Goal: Information Seeking & Learning: Learn about a topic

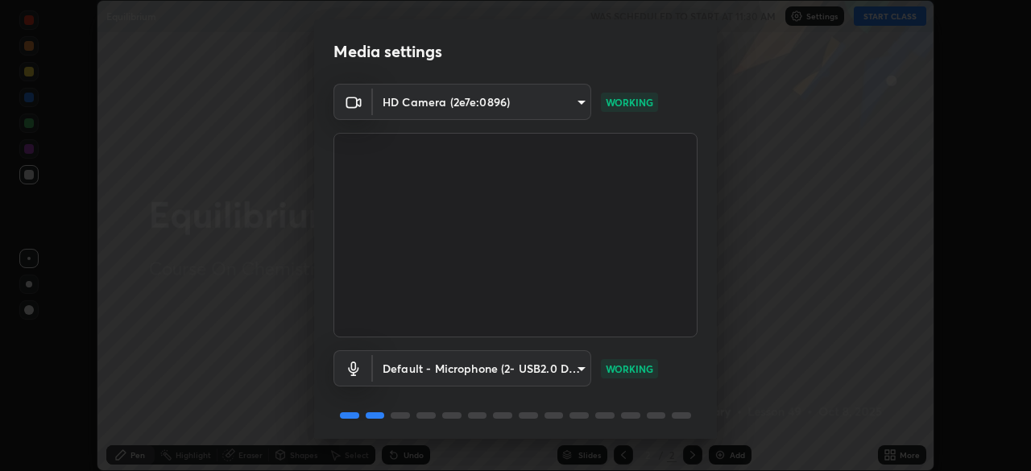
scroll to position [57, 0]
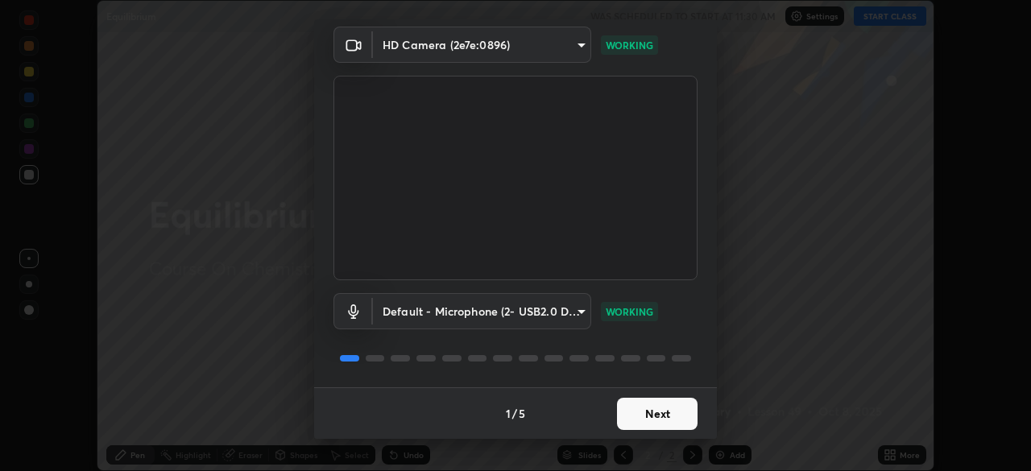
click at [655, 416] on button "Next" at bounding box center [657, 414] width 81 height 32
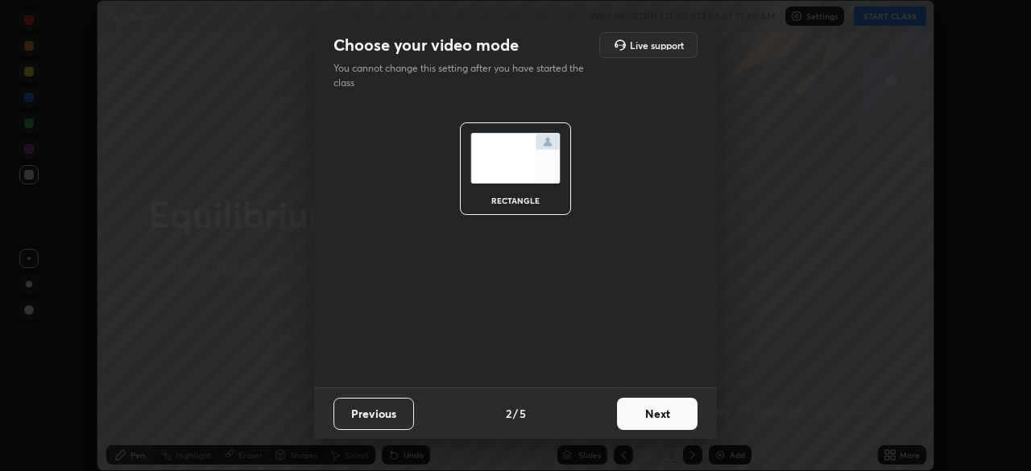
click at [658, 415] on button "Next" at bounding box center [657, 414] width 81 height 32
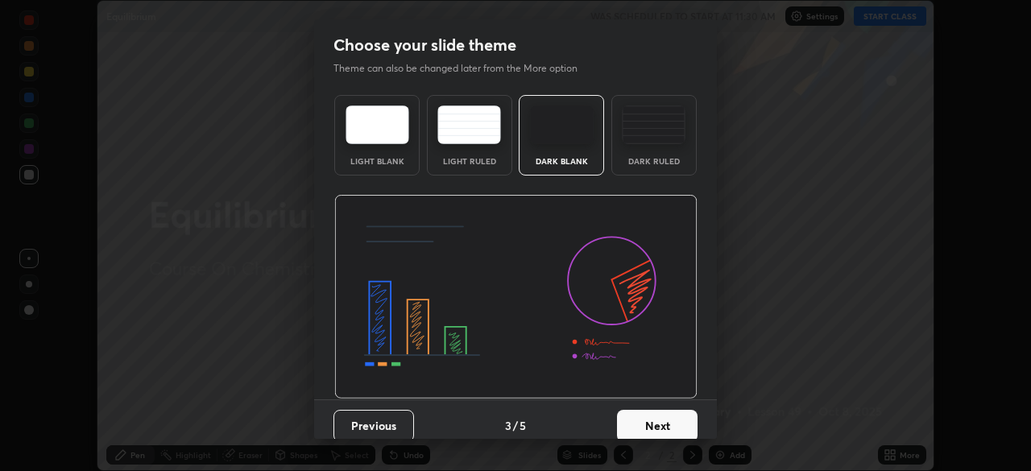
click at [664, 416] on button "Next" at bounding box center [657, 426] width 81 height 32
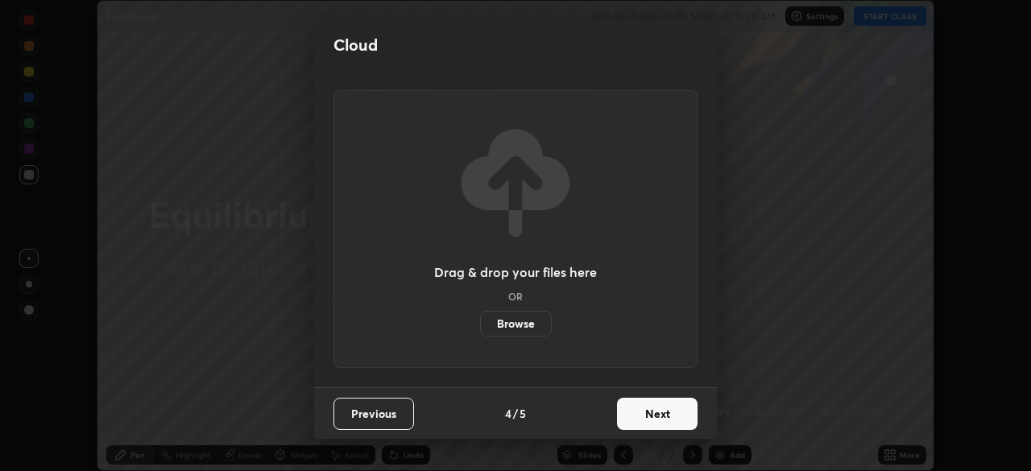
click at [664, 416] on button "Next" at bounding box center [657, 414] width 81 height 32
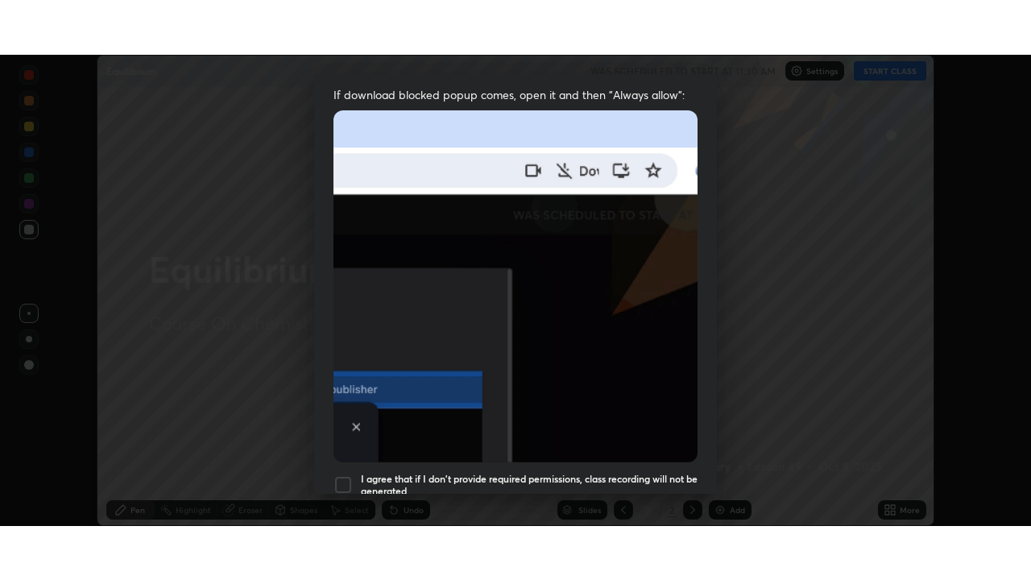
scroll to position [386, 0]
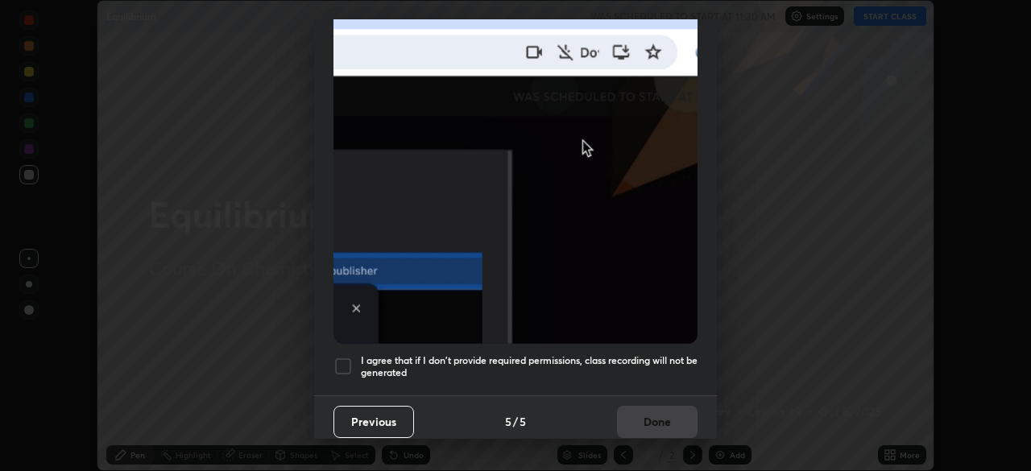
click at [343, 359] on div at bounding box center [343, 366] width 19 height 19
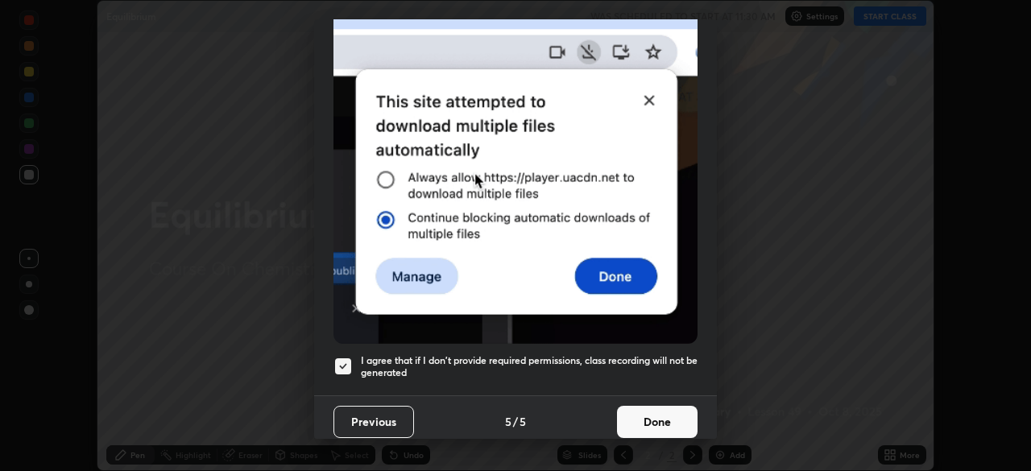
click at [651, 413] on button "Done" at bounding box center [657, 422] width 81 height 32
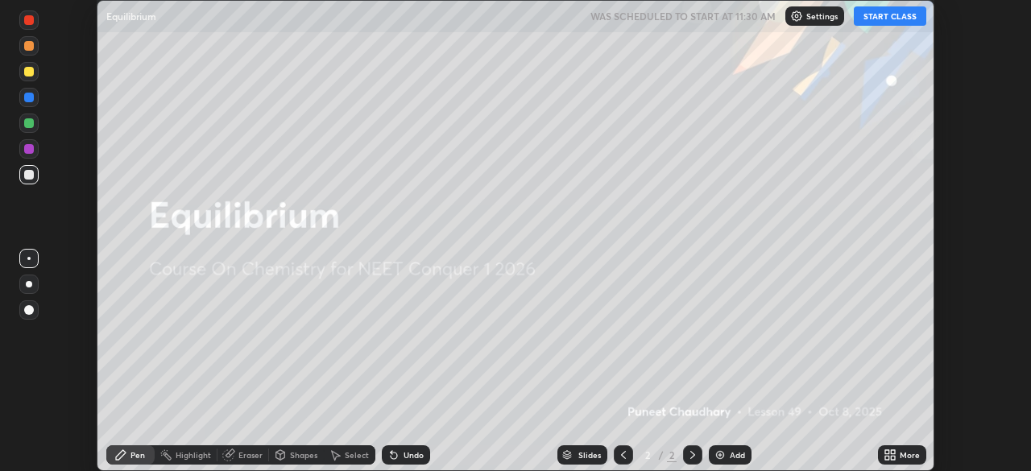
click at [891, 16] on button "START CLASS" at bounding box center [890, 15] width 73 height 19
click at [894, 454] on icon at bounding box center [893, 452] width 4 height 4
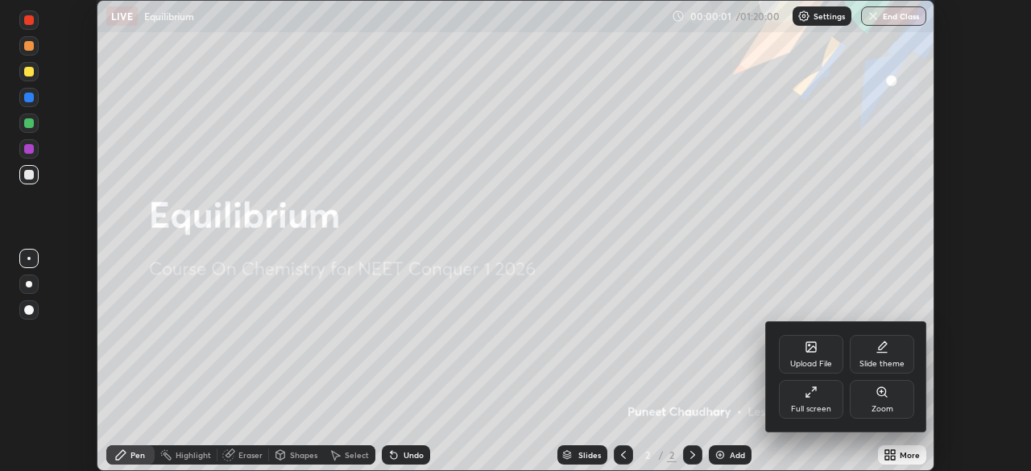
click at [822, 402] on div "Full screen" at bounding box center [811, 399] width 64 height 39
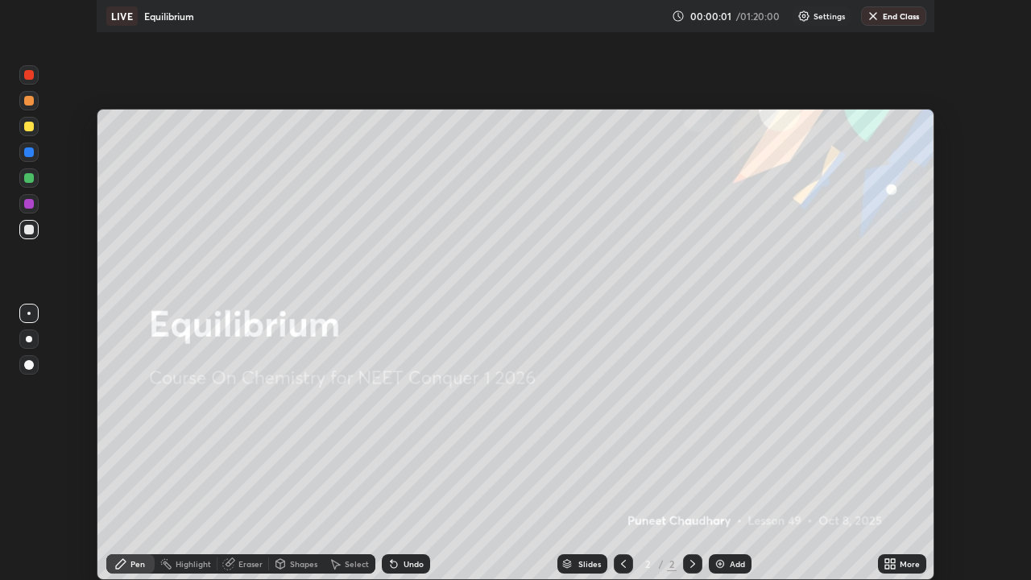
scroll to position [580, 1031]
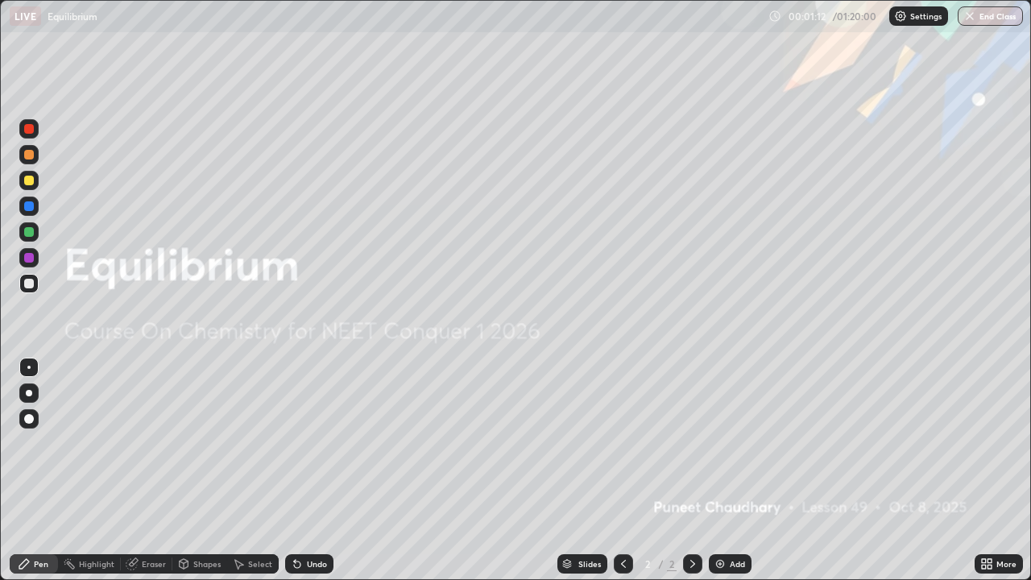
click at [730, 471] on div "Add" at bounding box center [737, 564] width 15 height 8
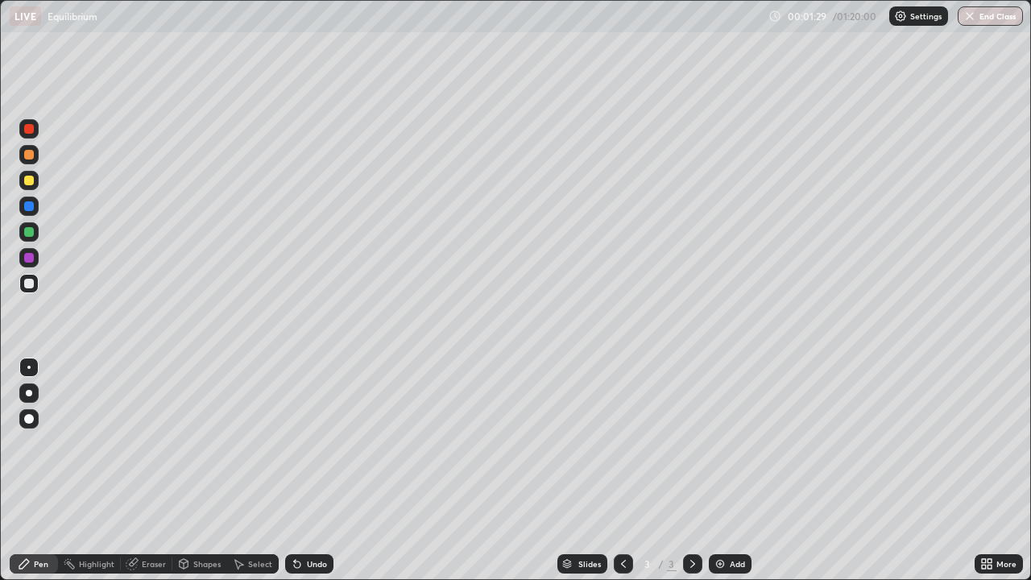
click at [27, 392] on div at bounding box center [29, 393] width 6 height 6
click at [317, 471] on div "Undo" at bounding box center [317, 564] width 20 height 8
click at [740, 471] on div "Add" at bounding box center [737, 564] width 15 height 8
click at [27, 181] on div at bounding box center [29, 181] width 10 height 10
click at [317, 471] on div "Undo" at bounding box center [317, 564] width 20 height 8
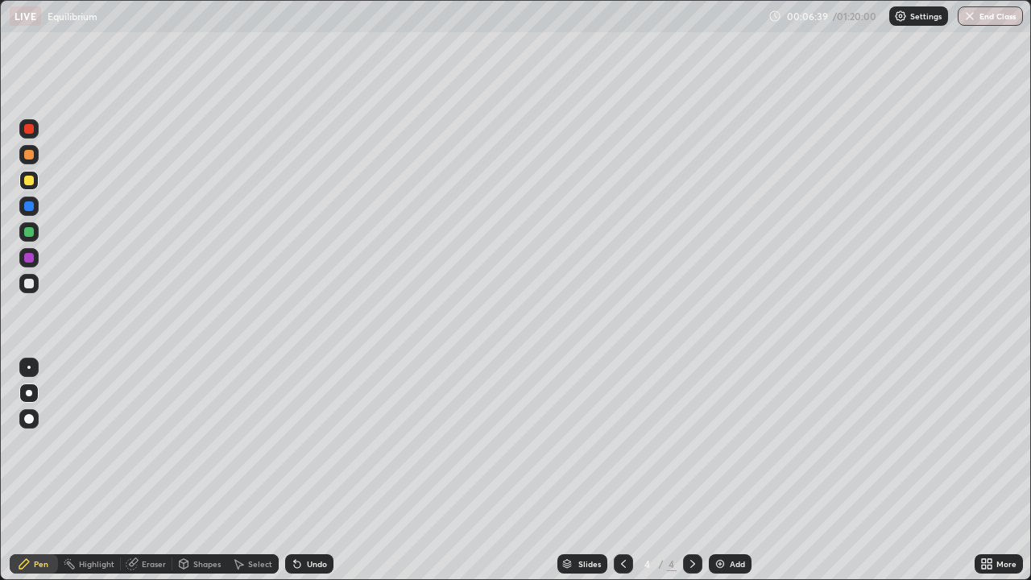
click at [319, 471] on div "Undo" at bounding box center [317, 564] width 20 height 8
click at [315, 471] on div "Undo" at bounding box center [317, 564] width 20 height 8
click at [314, 471] on div "Undo" at bounding box center [309, 563] width 48 height 19
click at [147, 471] on div "Eraser" at bounding box center [154, 564] width 24 height 8
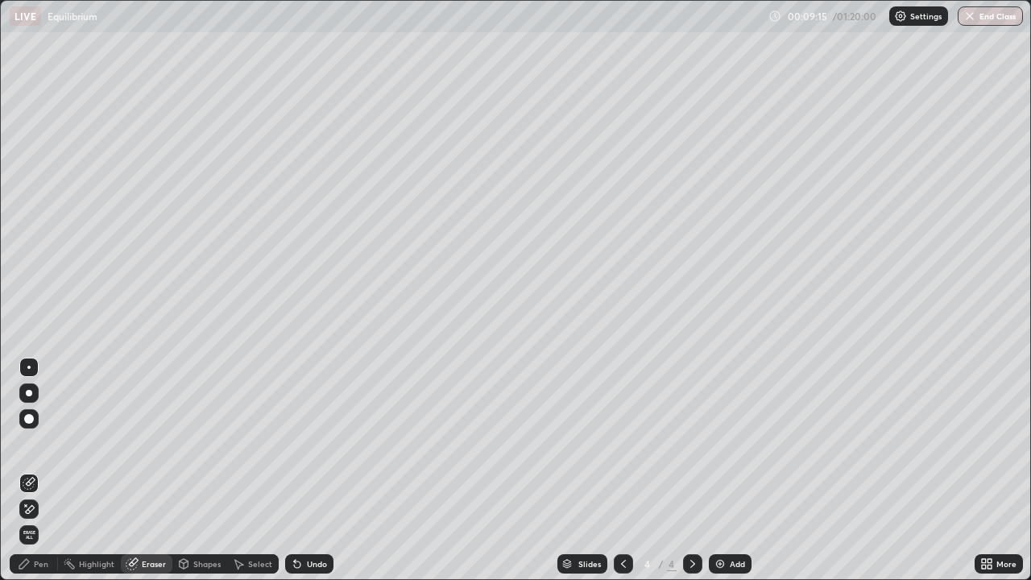
click at [38, 471] on div "Pen" at bounding box center [41, 564] width 15 height 8
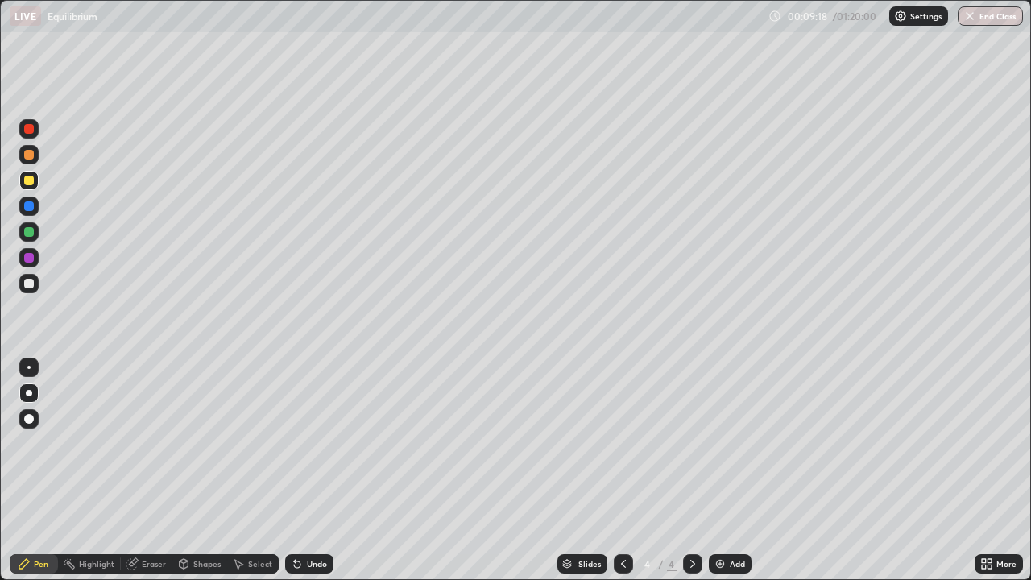
click at [27, 280] on div at bounding box center [29, 284] width 10 height 10
click at [27, 232] on div at bounding box center [29, 232] width 10 height 10
click at [622, 471] on icon at bounding box center [623, 564] width 13 height 13
click at [691, 471] on icon at bounding box center [693, 564] width 13 height 13
click at [151, 471] on div "Eraser" at bounding box center [154, 564] width 24 height 8
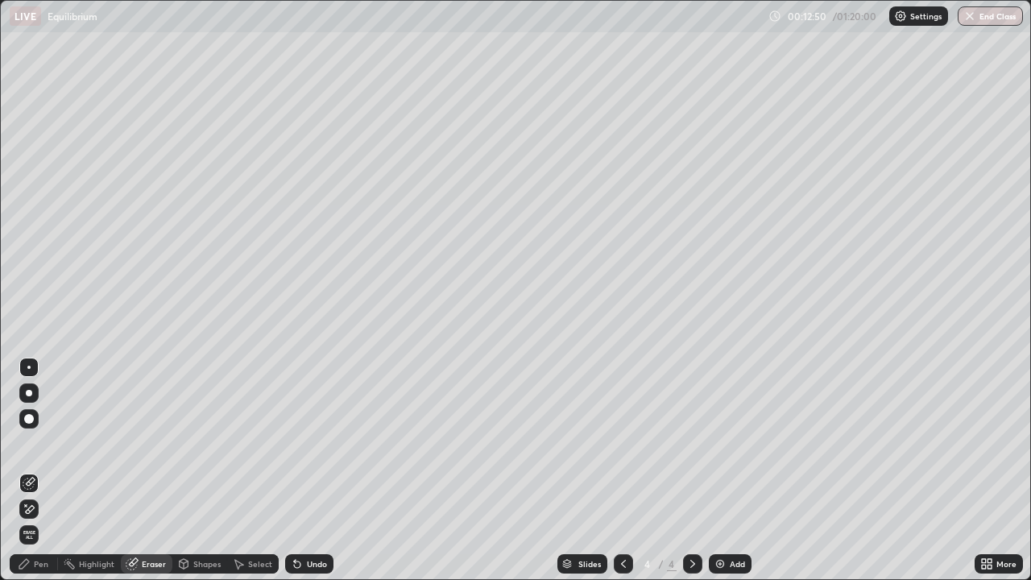
click at [40, 471] on div "Pen" at bounding box center [41, 564] width 15 height 8
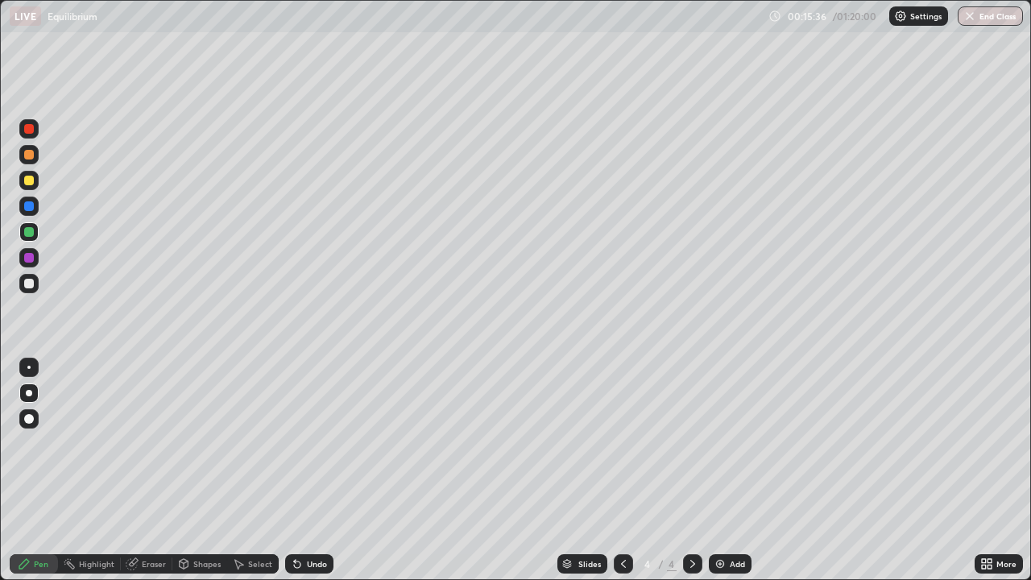
click at [30, 262] on div at bounding box center [29, 258] width 10 height 10
click at [733, 471] on div "Add" at bounding box center [737, 564] width 15 height 8
click at [27, 180] on div at bounding box center [29, 181] width 10 height 10
click at [318, 471] on div "Undo" at bounding box center [317, 564] width 20 height 8
click at [29, 232] on div at bounding box center [29, 232] width 10 height 10
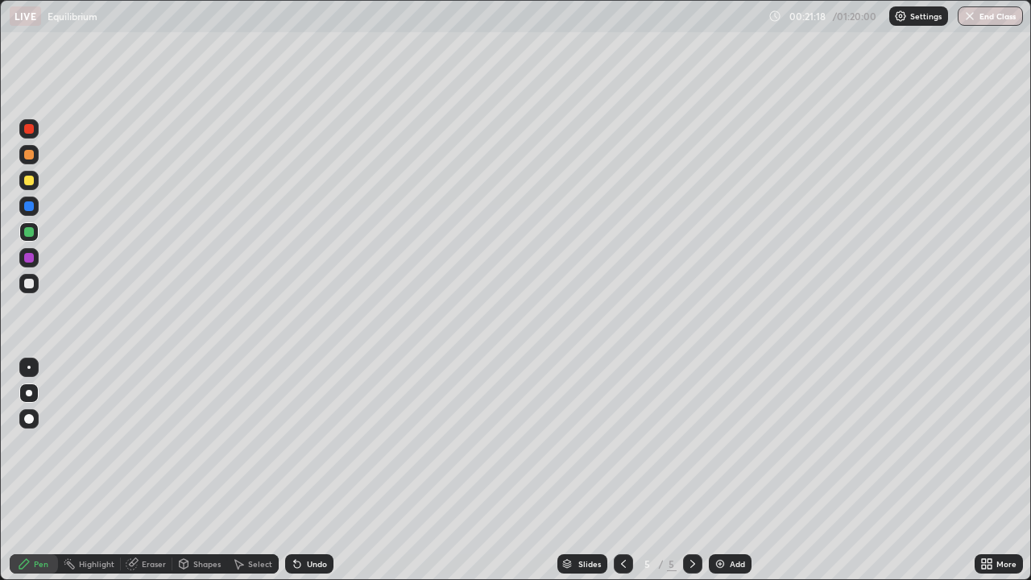
click at [151, 471] on div "Eraser" at bounding box center [154, 564] width 24 height 8
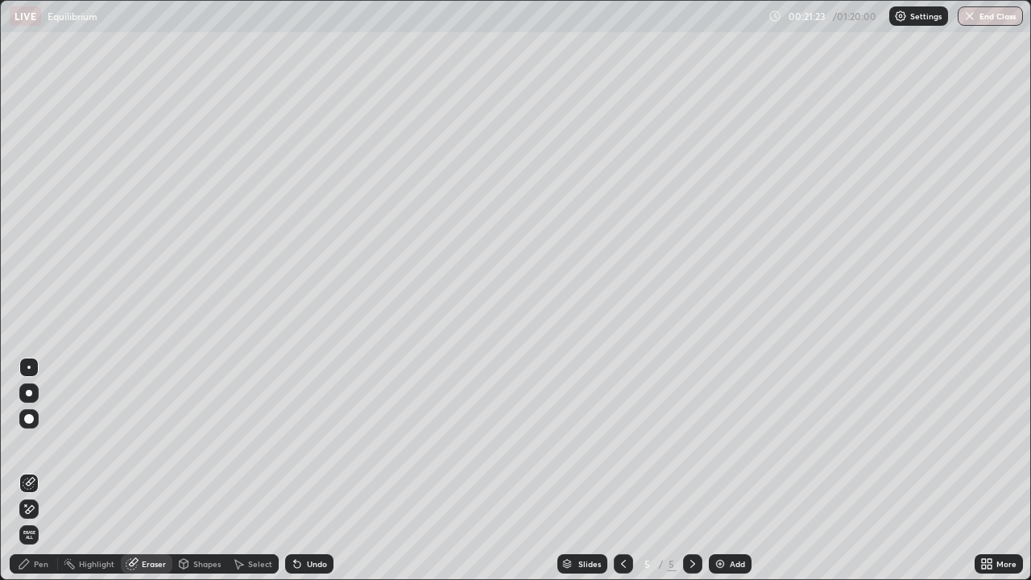
click at [40, 471] on div "Pen" at bounding box center [41, 564] width 15 height 8
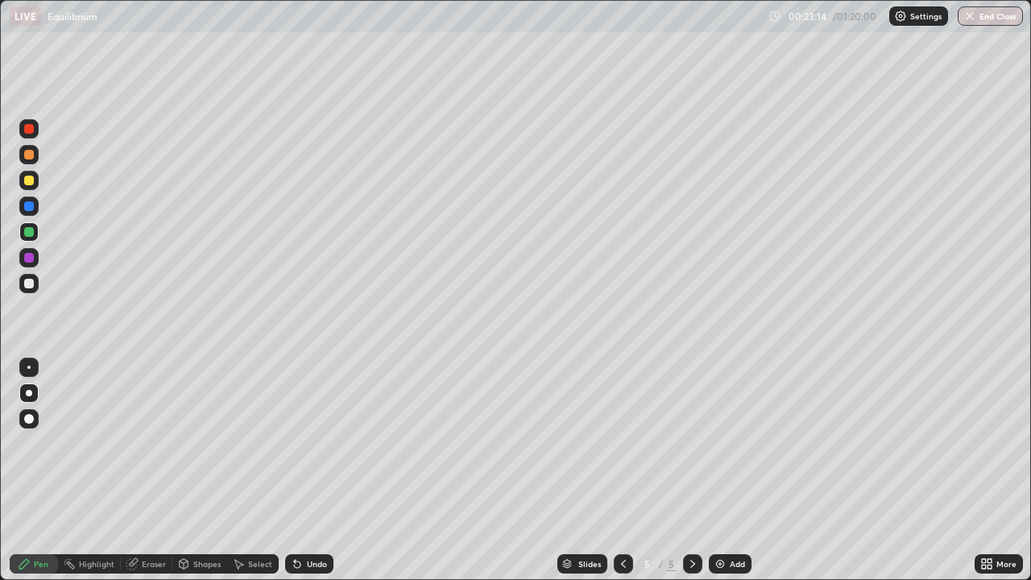
click at [27, 284] on div at bounding box center [29, 284] width 10 height 10
click at [147, 471] on div "Eraser" at bounding box center [154, 564] width 24 height 8
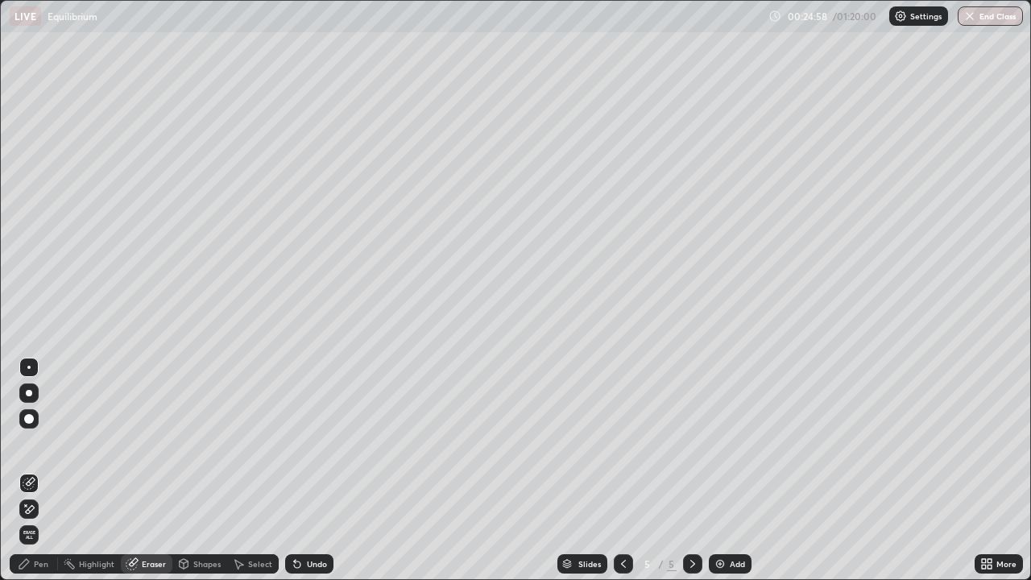
click at [39, 471] on div "Pen" at bounding box center [34, 563] width 48 height 19
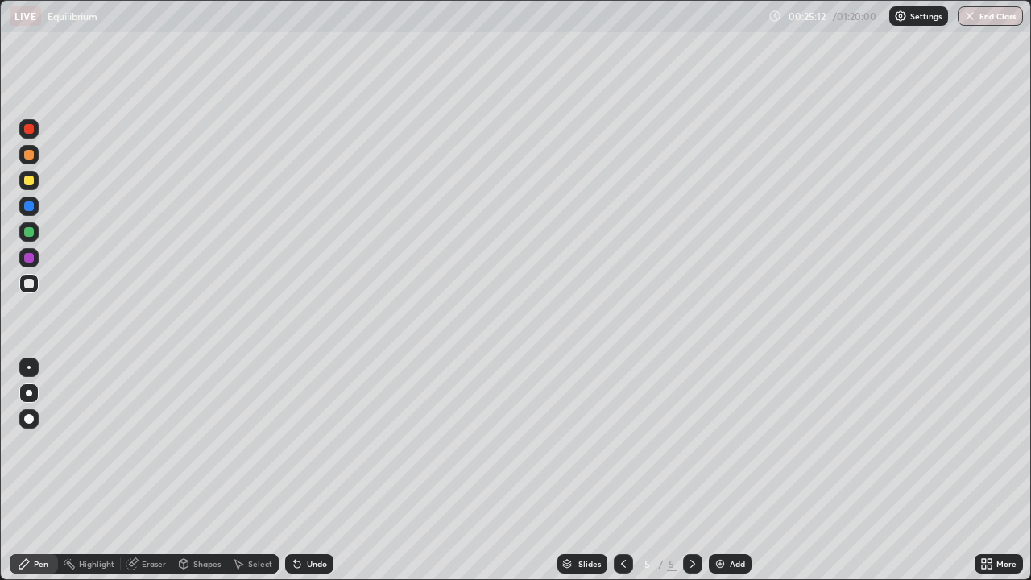
click at [148, 471] on div "Eraser" at bounding box center [154, 564] width 24 height 8
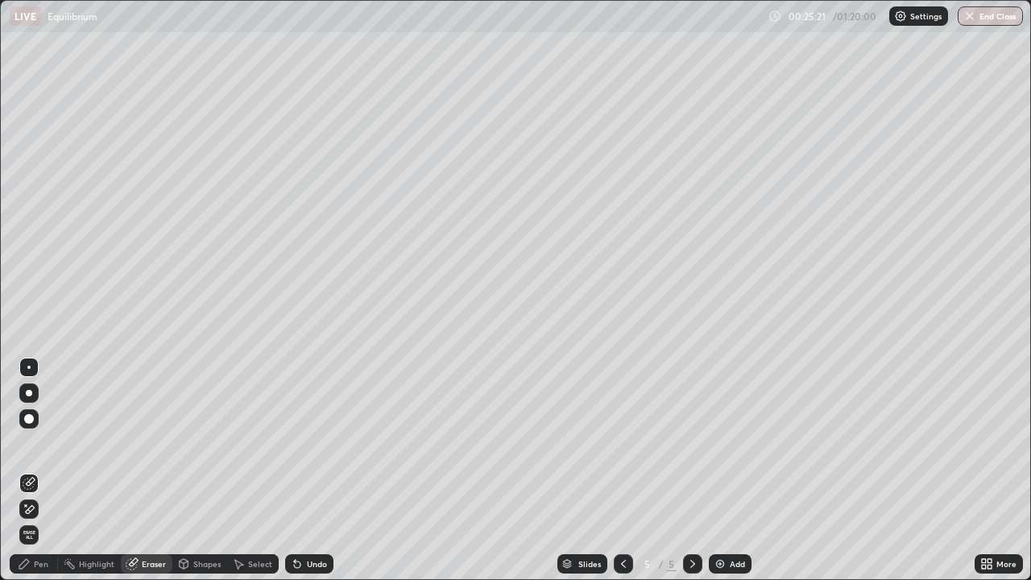
click at [41, 471] on div "Pen" at bounding box center [41, 564] width 15 height 8
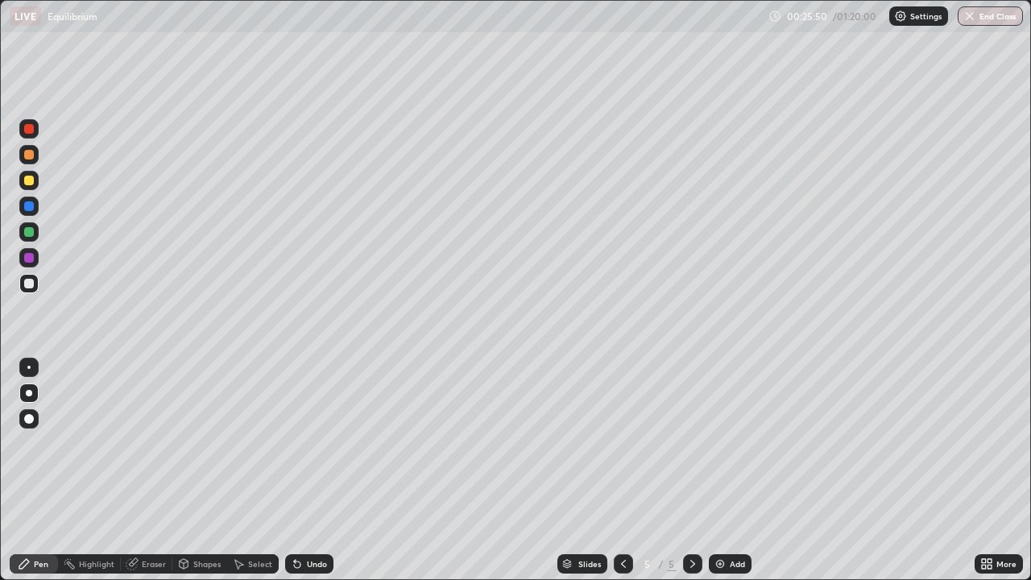
click at [33, 230] on div at bounding box center [29, 232] width 10 height 10
click at [32, 284] on div at bounding box center [29, 284] width 10 height 10
click at [726, 471] on div "Add" at bounding box center [730, 563] width 43 height 19
click at [159, 471] on div "Eraser" at bounding box center [154, 564] width 24 height 8
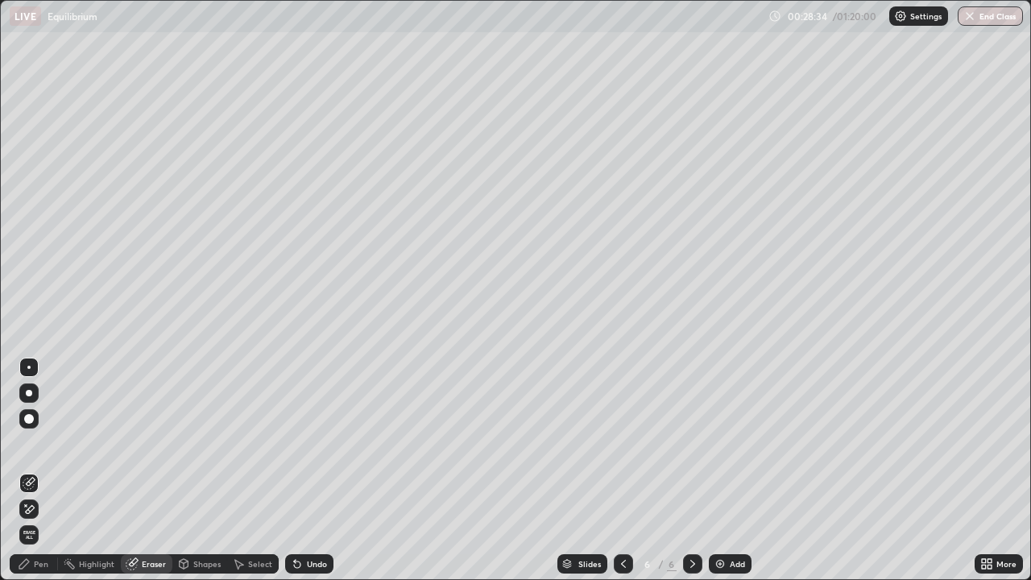
click at [41, 471] on div "Pen" at bounding box center [41, 564] width 15 height 8
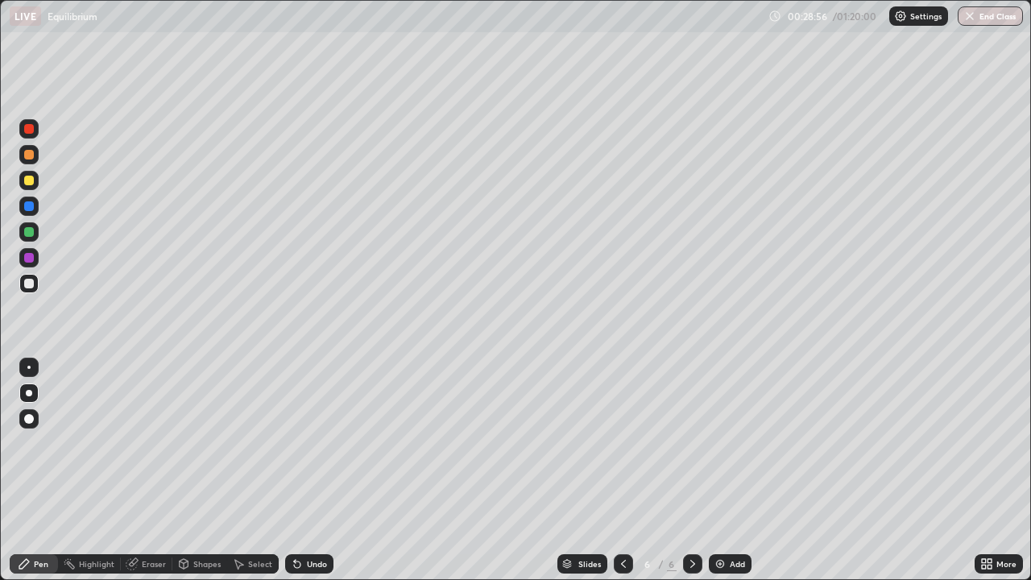
click at [153, 471] on div "Eraser" at bounding box center [154, 564] width 24 height 8
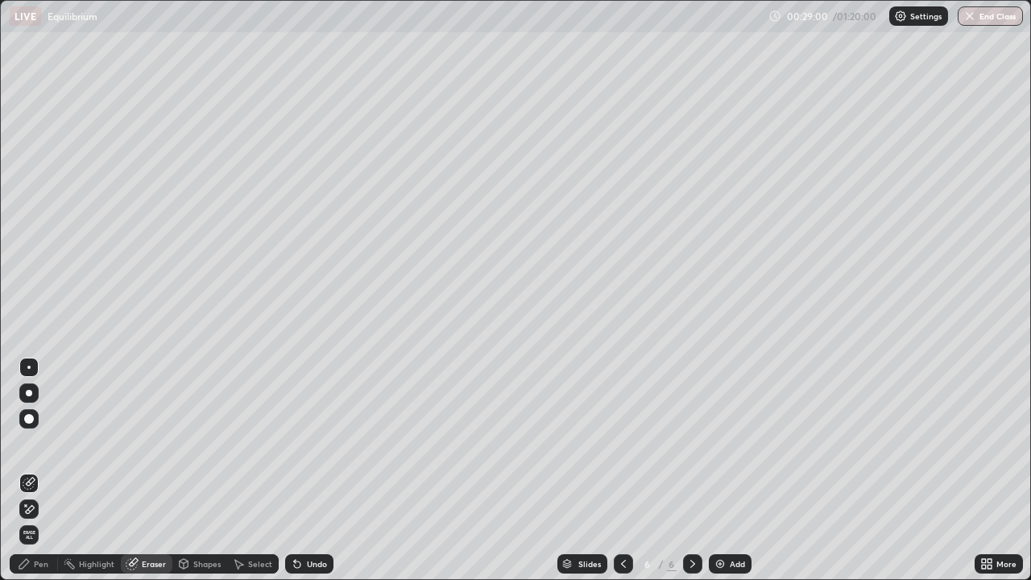
click at [42, 471] on div "Pen" at bounding box center [41, 564] width 15 height 8
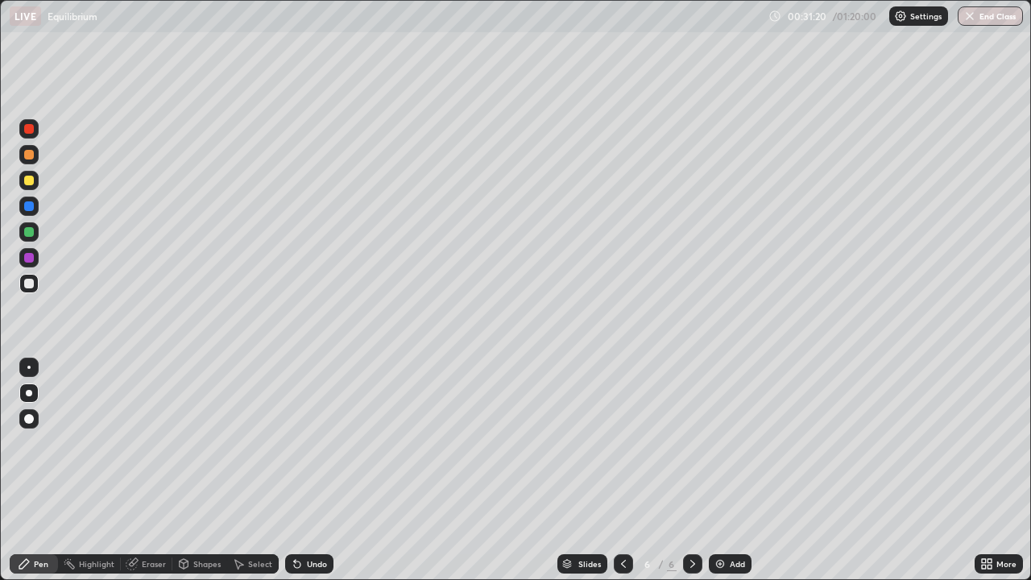
click at [27, 179] on div at bounding box center [29, 181] width 10 height 10
click at [146, 471] on div "Eraser" at bounding box center [154, 564] width 24 height 8
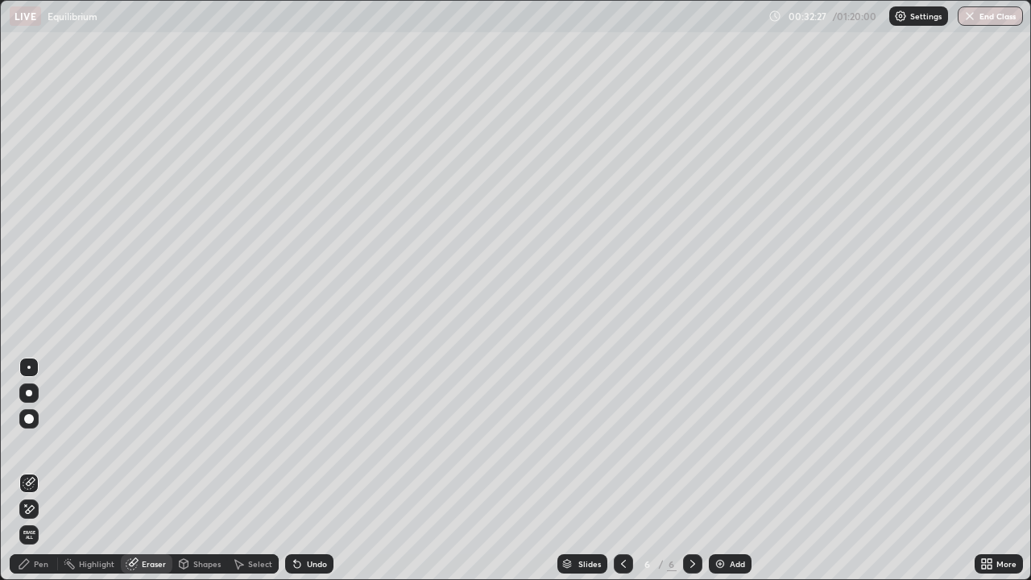
click at [49, 471] on div "Pen" at bounding box center [34, 563] width 48 height 19
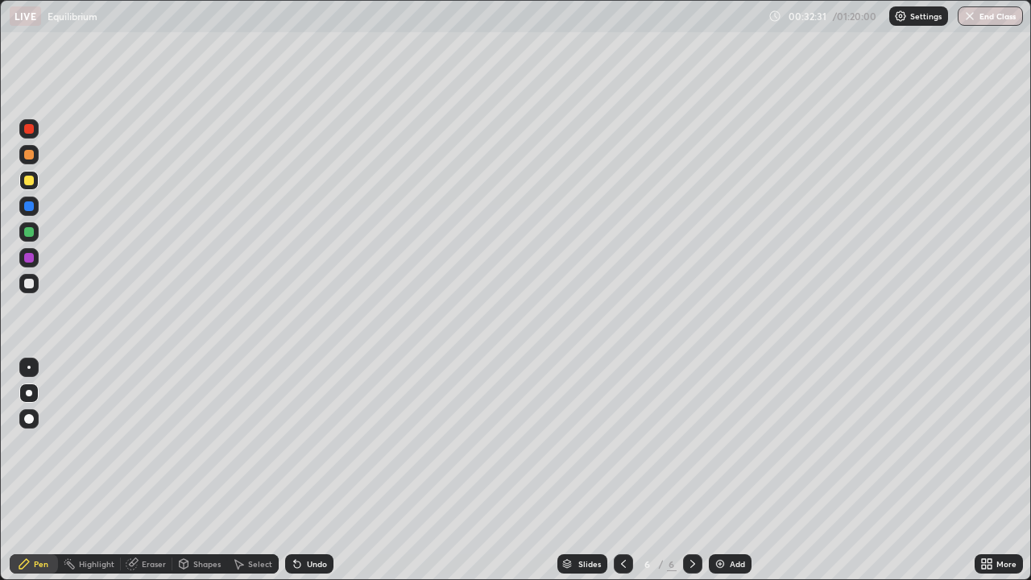
click at [309, 471] on div "Undo" at bounding box center [317, 564] width 20 height 8
click at [154, 471] on div "Eraser" at bounding box center [154, 564] width 24 height 8
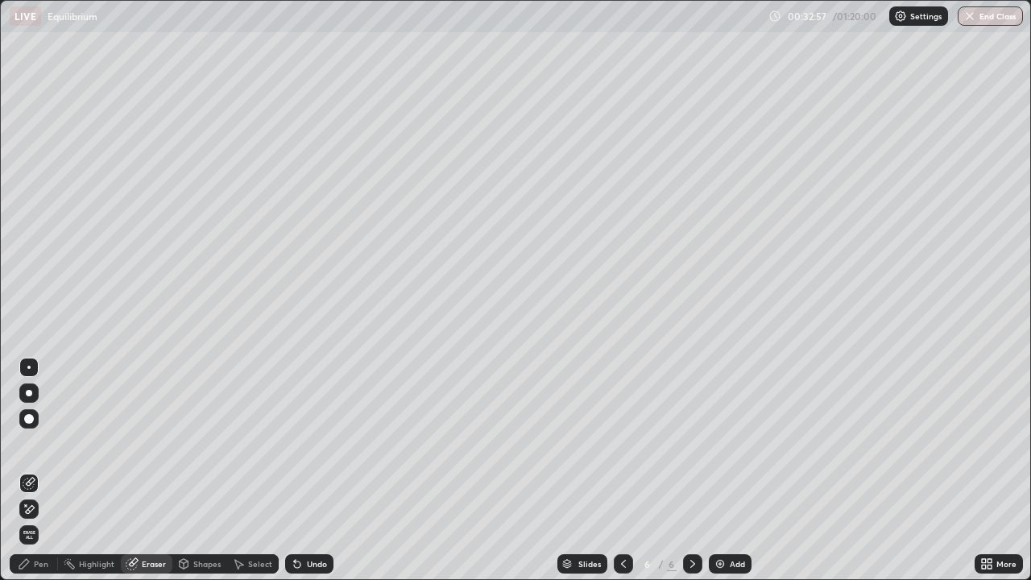
click at [31, 420] on div at bounding box center [29, 419] width 10 height 10
click at [44, 471] on div "Pen" at bounding box center [41, 564] width 15 height 8
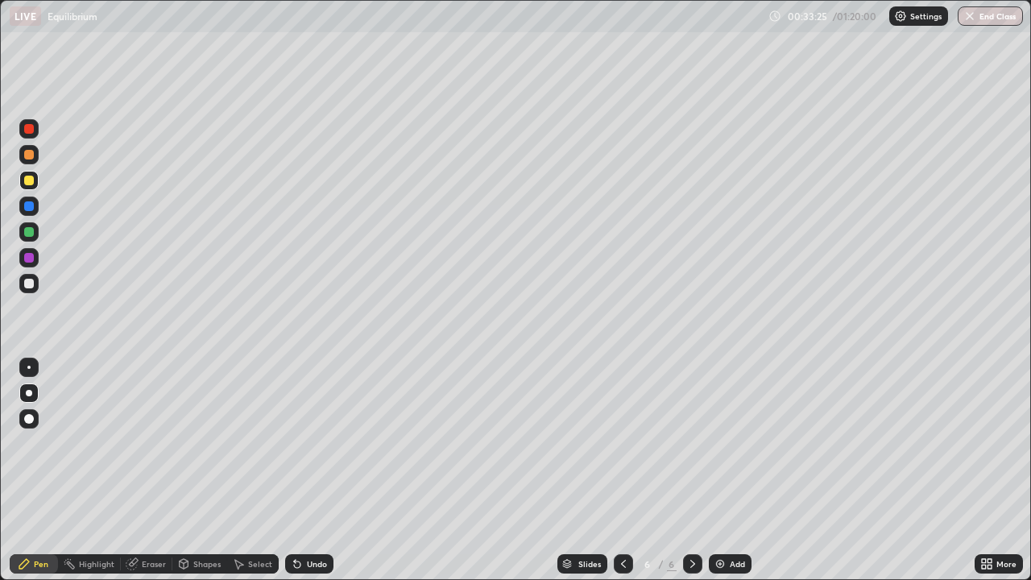
click at [307, 471] on div "Undo" at bounding box center [317, 564] width 20 height 8
click at [317, 471] on div "Undo" at bounding box center [317, 564] width 20 height 8
click at [313, 471] on div "Undo" at bounding box center [309, 563] width 48 height 19
click at [313, 471] on div "Undo" at bounding box center [317, 564] width 20 height 8
click at [622, 471] on icon at bounding box center [623, 564] width 13 height 13
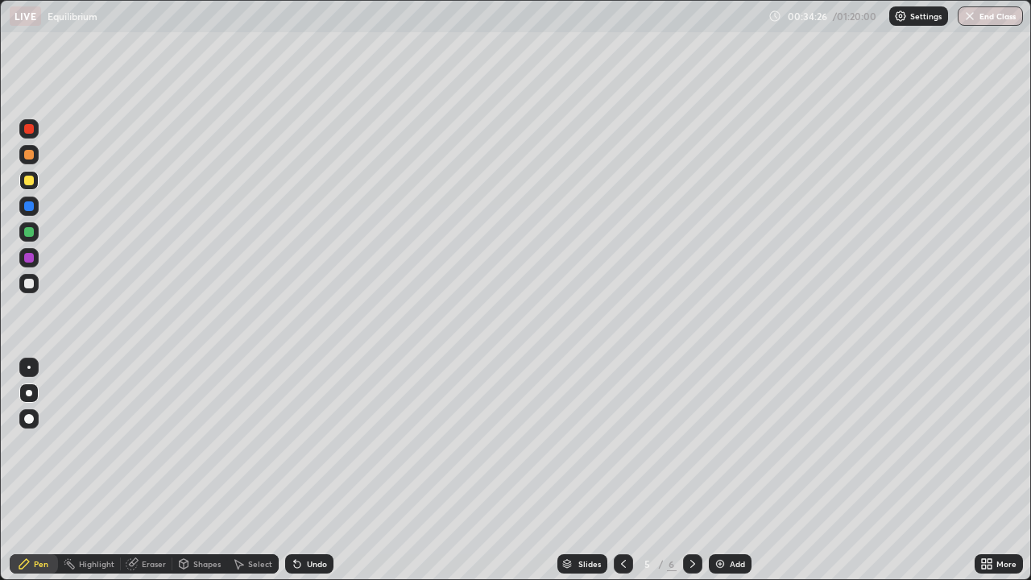
click at [684, 471] on div at bounding box center [692, 563] width 19 height 19
click at [311, 471] on div "Undo" at bounding box center [317, 564] width 20 height 8
click at [726, 471] on div "Add" at bounding box center [730, 563] width 43 height 19
click at [322, 471] on div "Undo" at bounding box center [309, 563] width 48 height 19
click at [318, 471] on div "Undo" at bounding box center [309, 563] width 48 height 19
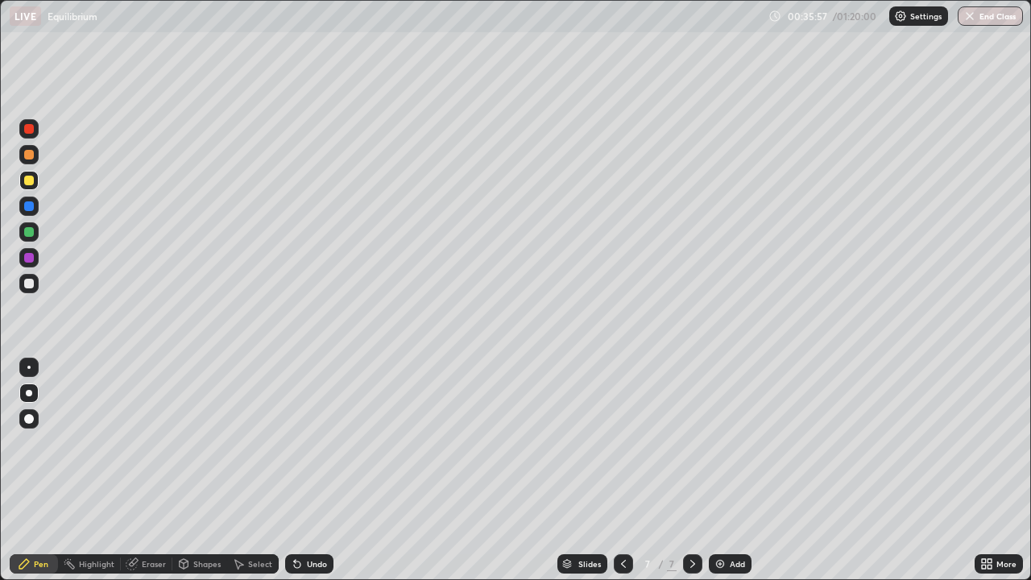
click at [316, 471] on div "Undo" at bounding box center [317, 564] width 20 height 8
click at [318, 471] on div "Undo" at bounding box center [317, 564] width 20 height 8
click at [30, 284] on div at bounding box center [29, 284] width 10 height 10
click at [154, 471] on div "Eraser" at bounding box center [154, 564] width 24 height 8
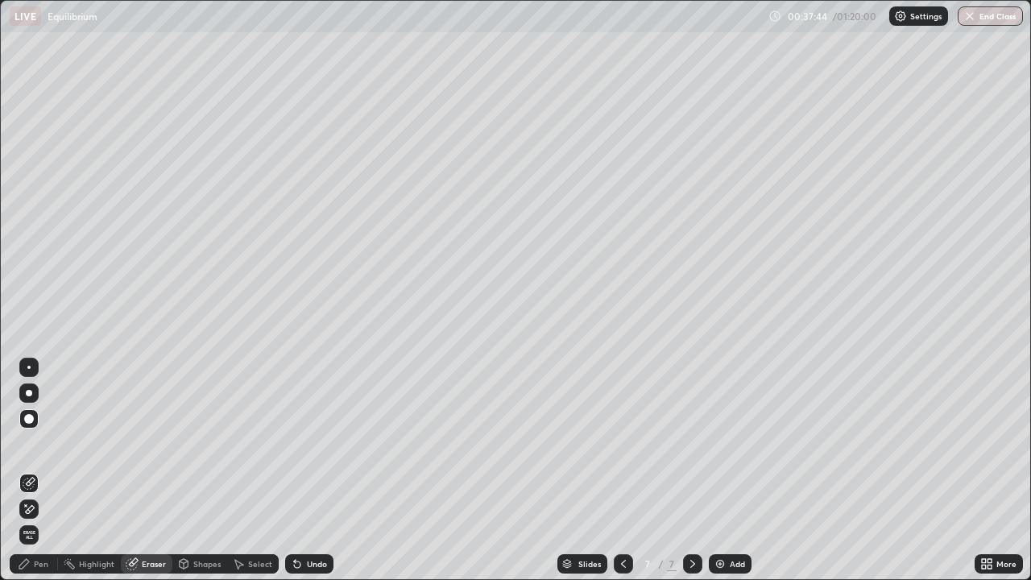
click at [47, 471] on div "Pen" at bounding box center [41, 564] width 15 height 8
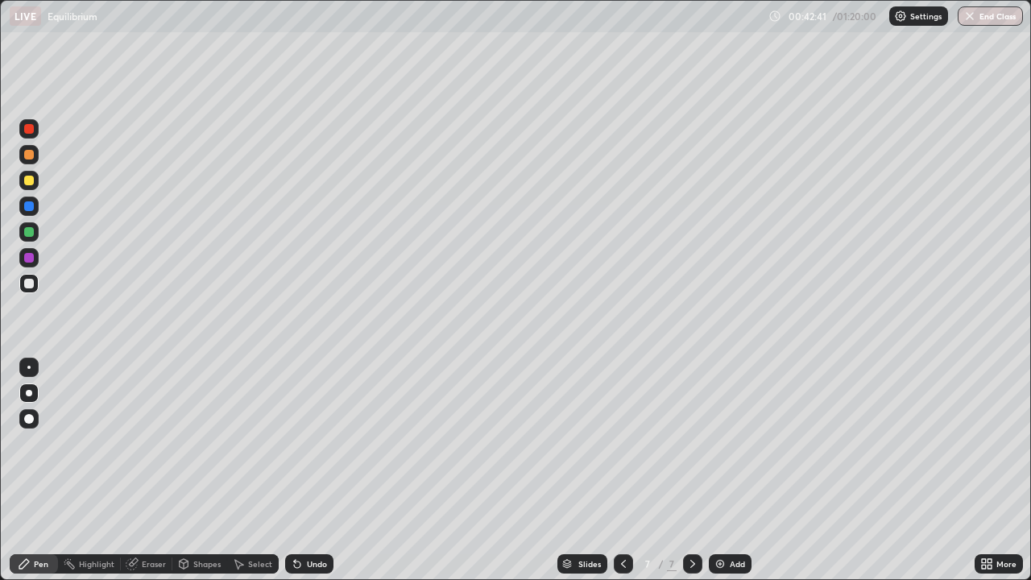
click at [734, 471] on div "Add" at bounding box center [737, 564] width 15 height 8
click at [614, 471] on div at bounding box center [623, 563] width 19 height 19
click at [732, 471] on div "Add" at bounding box center [737, 564] width 15 height 8
click at [622, 471] on icon at bounding box center [623, 564] width 13 height 13
click at [691, 471] on icon at bounding box center [693, 564] width 13 height 13
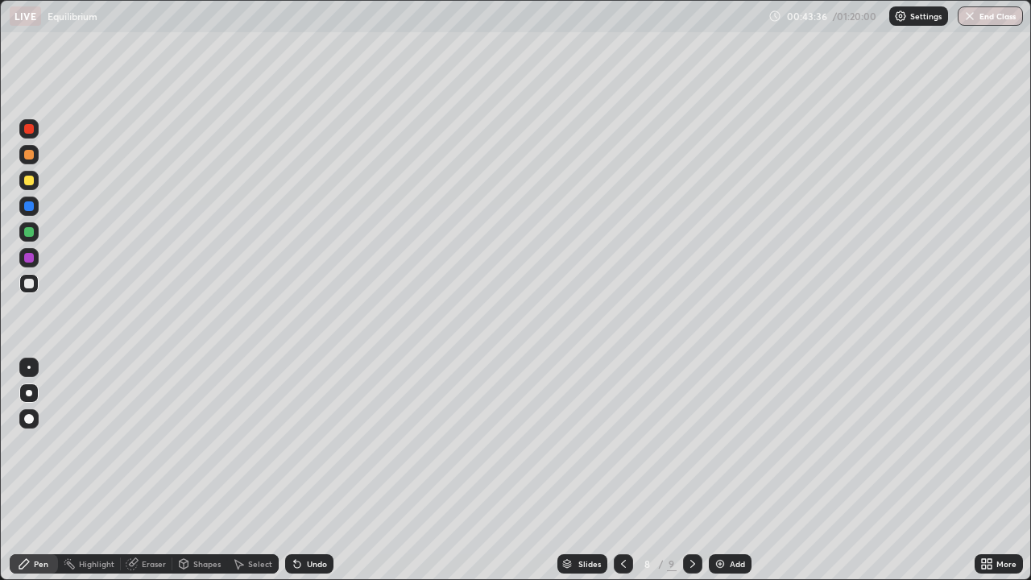
click at [687, 471] on icon at bounding box center [693, 564] width 13 height 13
click at [620, 471] on icon at bounding box center [623, 564] width 13 height 13
click at [324, 471] on div "Undo" at bounding box center [309, 563] width 48 height 19
click at [317, 471] on div "Undo" at bounding box center [317, 564] width 20 height 8
click at [320, 471] on div "Undo" at bounding box center [317, 564] width 20 height 8
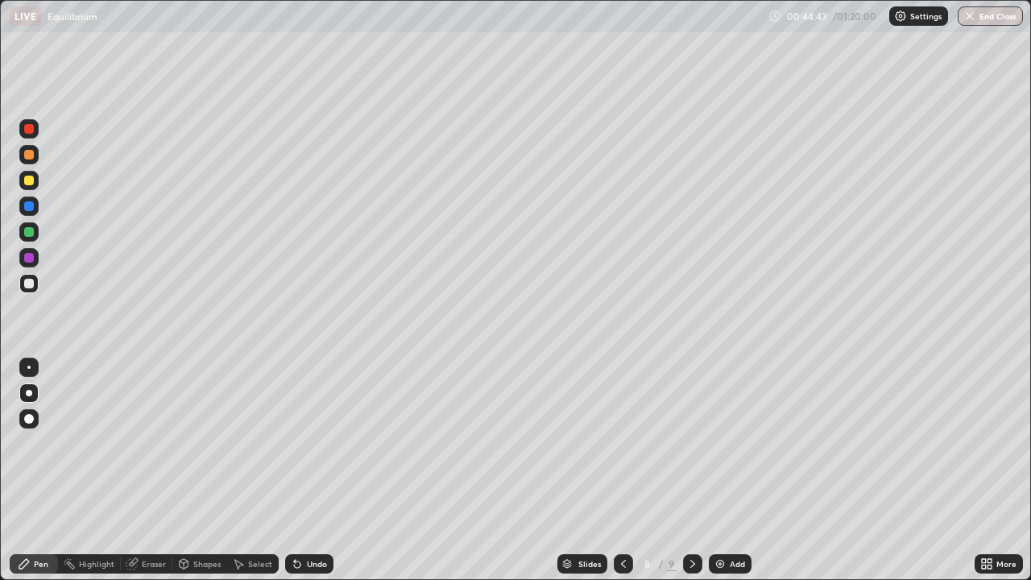
click at [322, 471] on div "Undo" at bounding box center [317, 564] width 20 height 8
click at [326, 471] on div "Undo" at bounding box center [309, 563] width 48 height 19
click at [317, 471] on div "Undo" at bounding box center [317, 564] width 20 height 8
click at [691, 471] on icon at bounding box center [693, 564] width 13 height 13
click at [156, 471] on div "Eraser" at bounding box center [154, 564] width 24 height 8
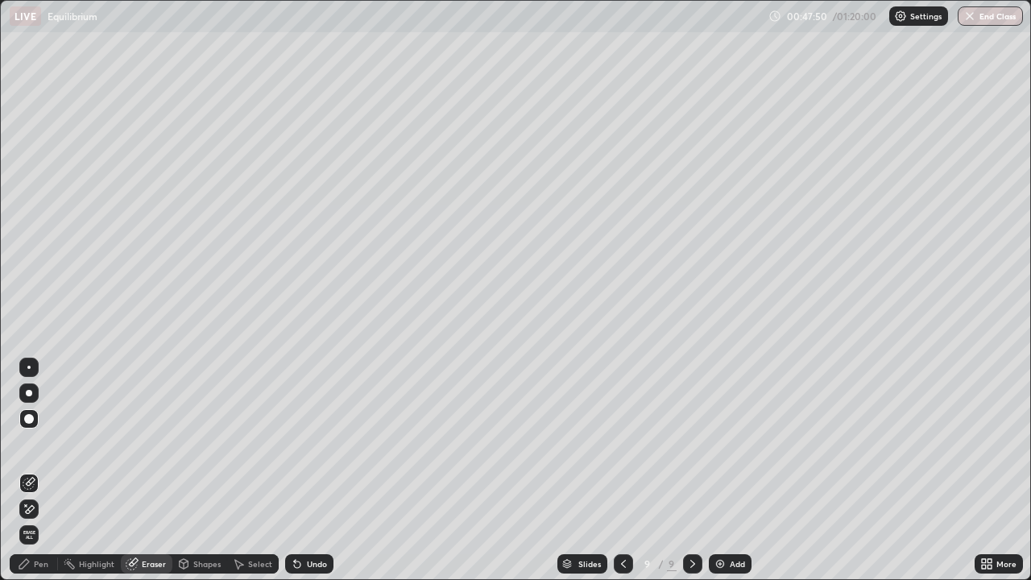
click at [622, 471] on icon at bounding box center [623, 564] width 13 height 13
click at [42, 471] on div "Pen" at bounding box center [41, 564] width 15 height 8
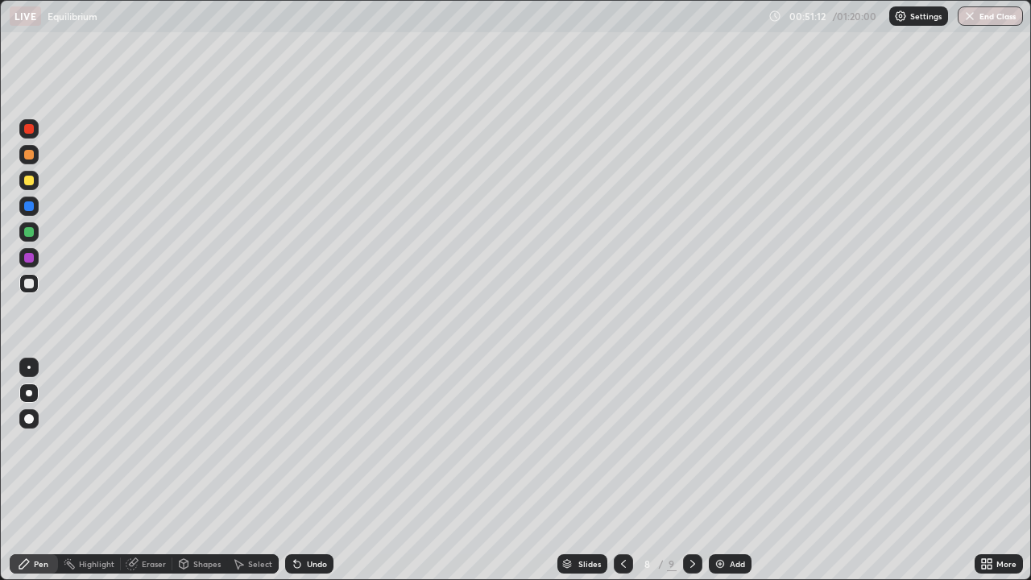
click at [31, 181] on div at bounding box center [29, 181] width 10 height 10
click at [740, 471] on div "Add" at bounding box center [737, 564] width 15 height 8
click at [318, 471] on div "Undo" at bounding box center [317, 564] width 20 height 8
click at [621, 471] on icon at bounding box center [622, 564] width 13 height 13
click at [693, 471] on icon at bounding box center [693, 564] width 13 height 13
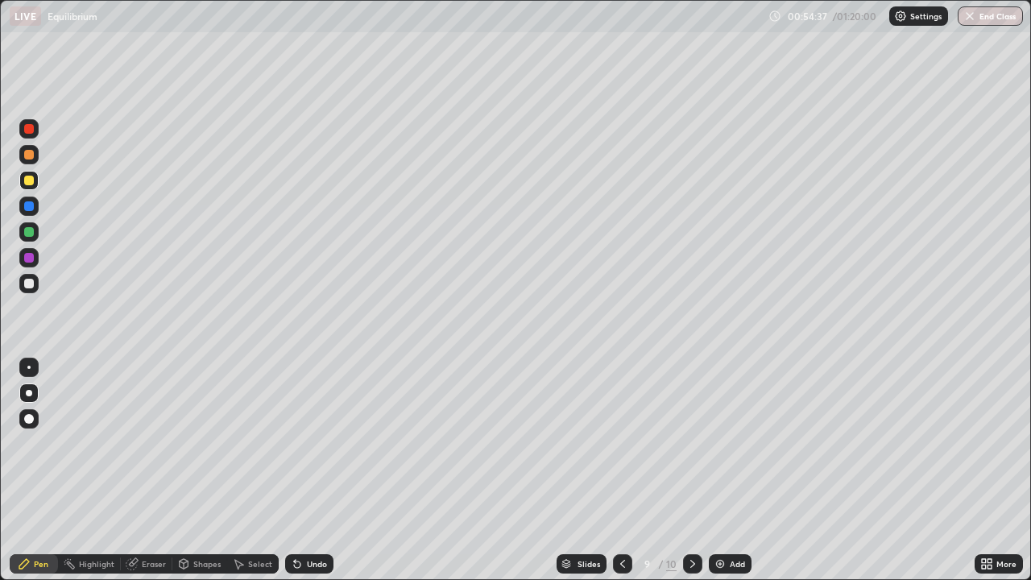
click at [153, 471] on div "Eraser" at bounding box center [154, 564] width 24 height 8
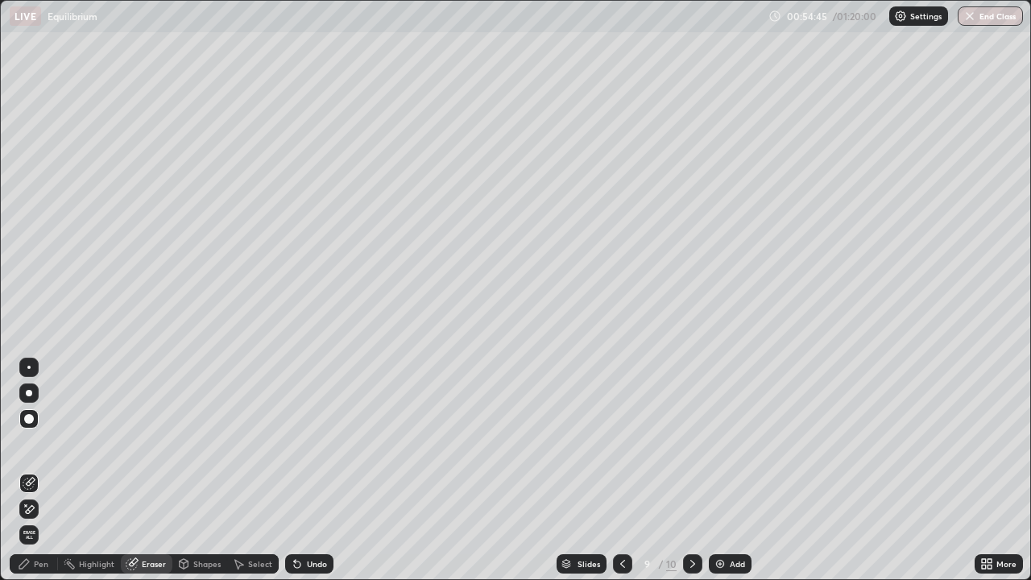
click at [51, 471] on div "Pen" at bounding box center [34, 563] width 48 height 19
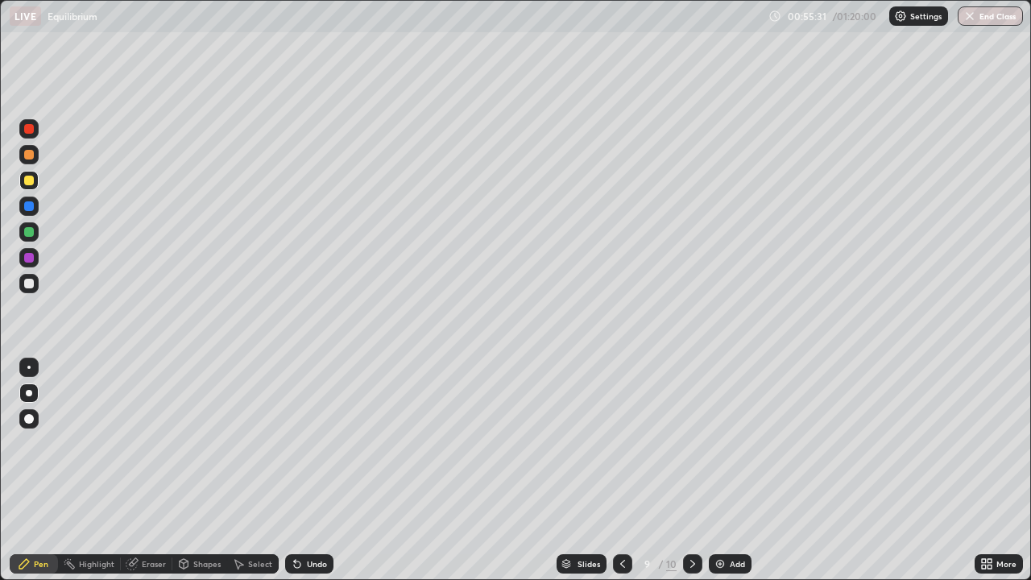
click at [150, 471] on div "Eraser" at bounding box center [154, 564] width 24 height 8
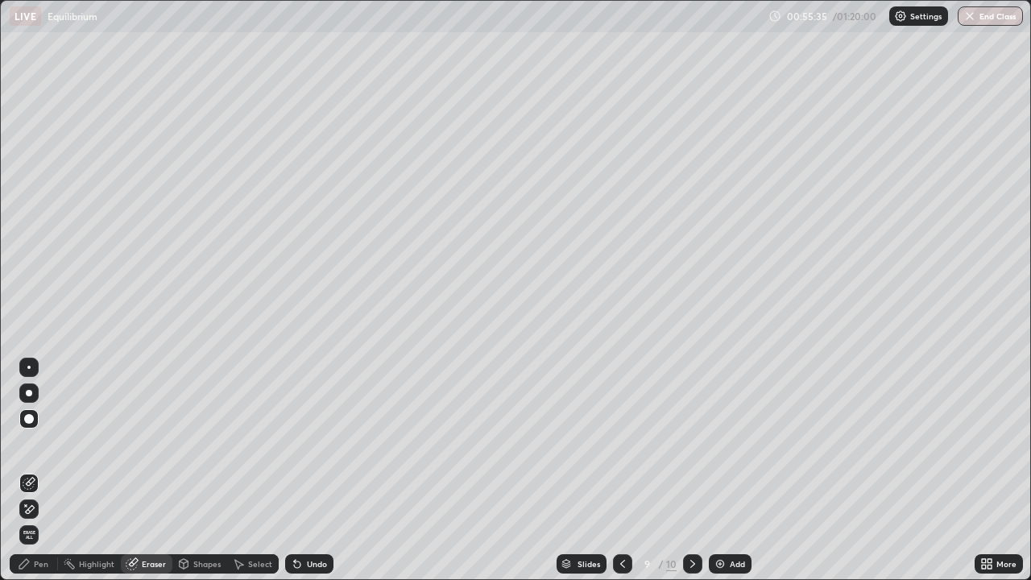
click at [43, 471] on div "Pen" at bounding box center [41, 564] width 15 height 8
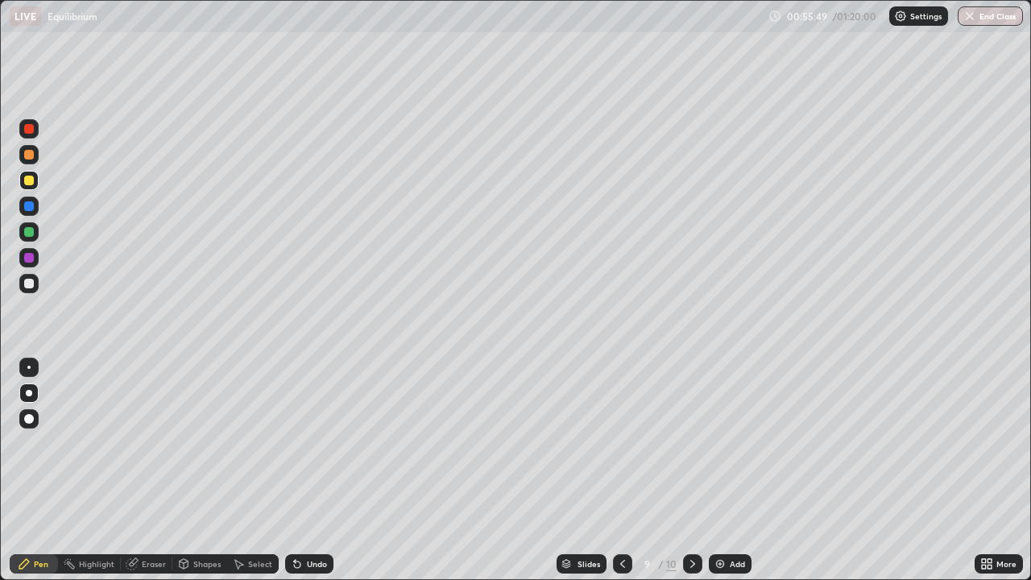
click at [621, 471] on icon at bounding box center [622, 564] width 13 height 13
click at [691, 471] on icon at bounding box center [693, 564] width 13 height 13
click at [623, 471] on icon at bounding box center [622, 564] width 13 height 13
click at [621, 471] on icon at bounding box center [622, 564] width 13 height 13
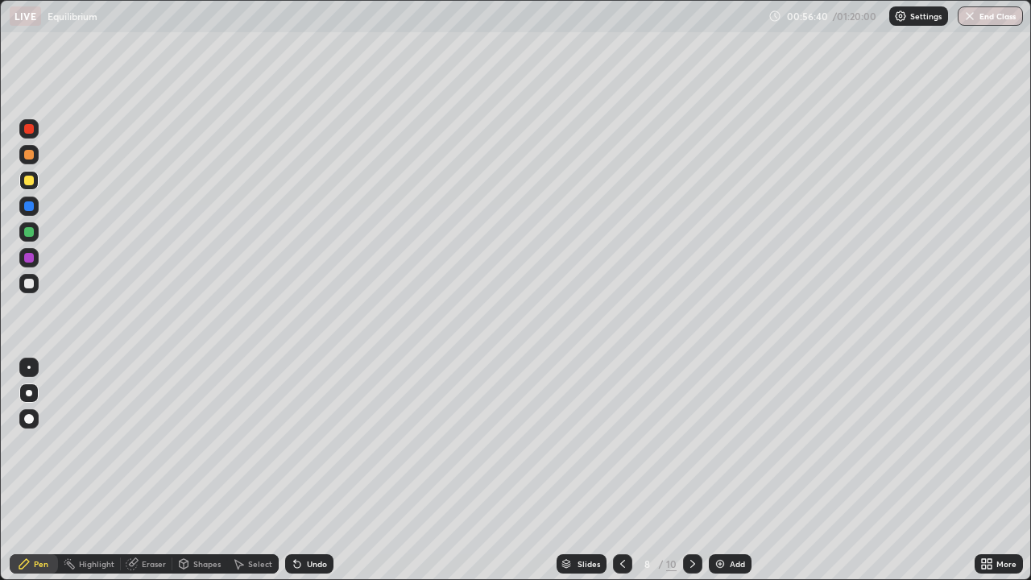
click at [691, 471] on icon at bounding box center [693, 564] width 13 height 13
click at [684, 471] on div at bounding box center [692, 563] width 19 height 19
click at [149, 471] on div "Eraser" at bounding box center [154, 564] width 24 height 8
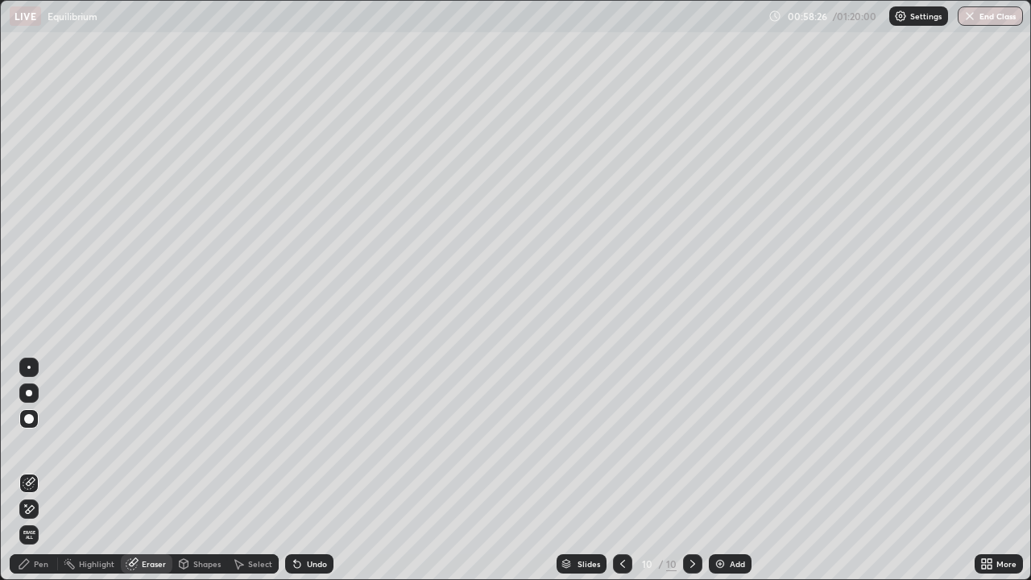
click at [39, 471] on div "Pen" at bounding box center [41, 564] width 15 height 8
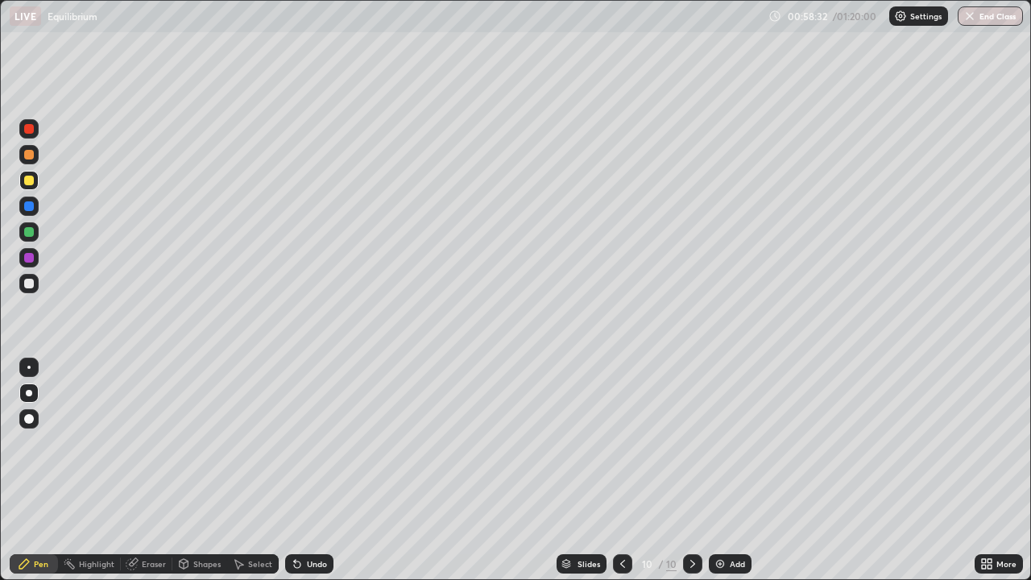
click at [151, 471] on div "Eraser" at bounding box center [154, 564] width 24 height 8
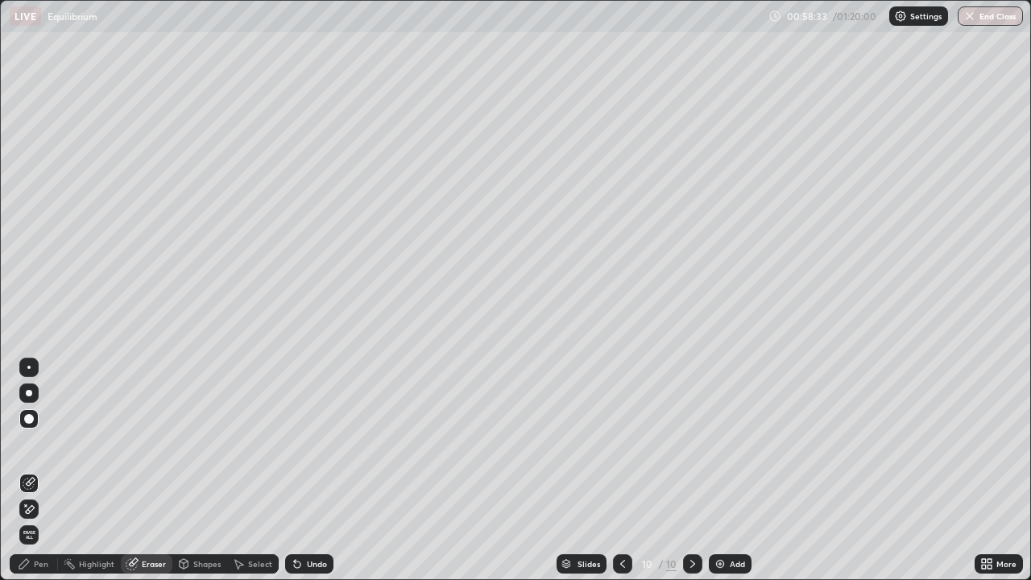
click at [41, 471] on div "Pen" at bounding box center [41, 564] width 15 height 8
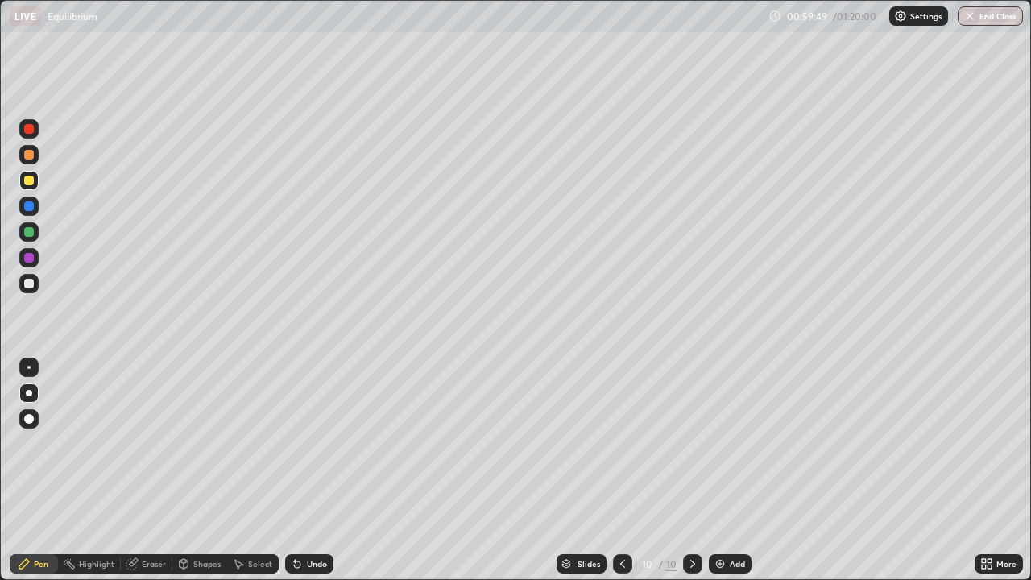
click at [322, 471] on div "Undo" at bounding box center [317, 564] width 20 height 8
click at [325, 471] on div "Undo" at bounding box center [309, 563] width 48 height 19
click at [32, 287] on div at bounding box center [29, 284] width 10 height 10
click at [727, 471] on div "Add" at bounding box center [730, 563] width 43 height 19
click at [622, 471] on icon at bounding box center [623, 564] width 13 height 13
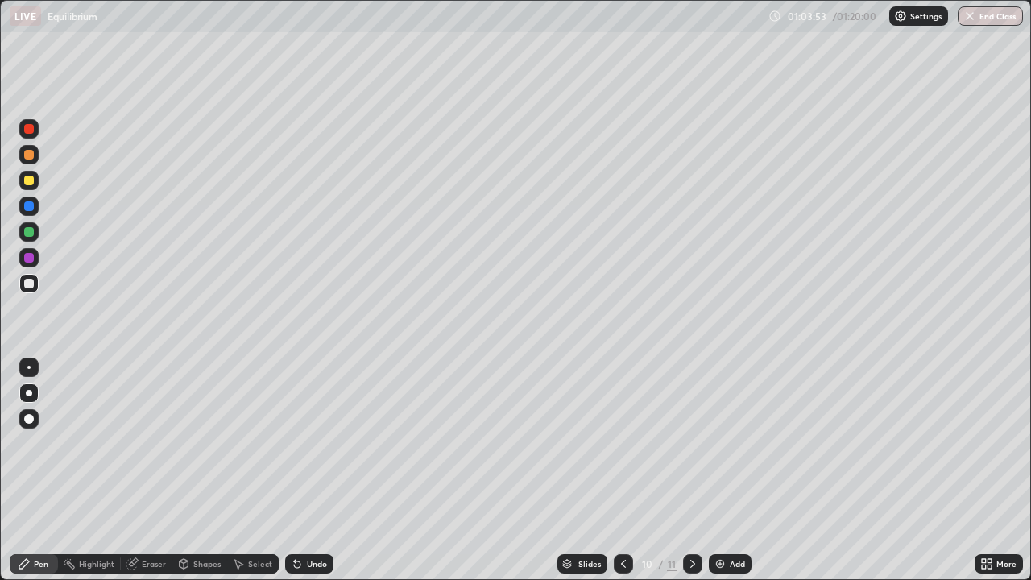
click at [615, 471] on div at bounding box center [623, 563] width 19 height 19
click at [617, 471] on icon at bounding box center [623, 564] width 13 height 13
click at [691, 471] on icon at bounding box center [693, 564] width 13 height 13
click at [691, 471] on icon at bounding box center [693, 564] width 5 height 8
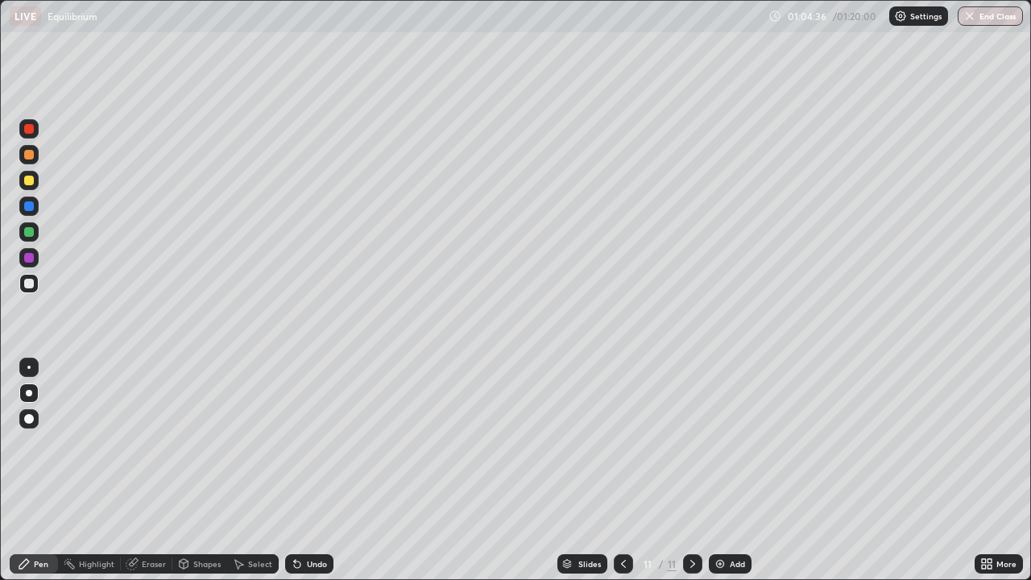
click at [25, 181] on div at bounding box center [29, 181] width 10 height 10
click at [313, 471] on div "Undo" at bounding box center [317, 564] width 20 height 8
click at [151, 471] on div "Eraser" at bounding box center [154, 564] width 24 height 8
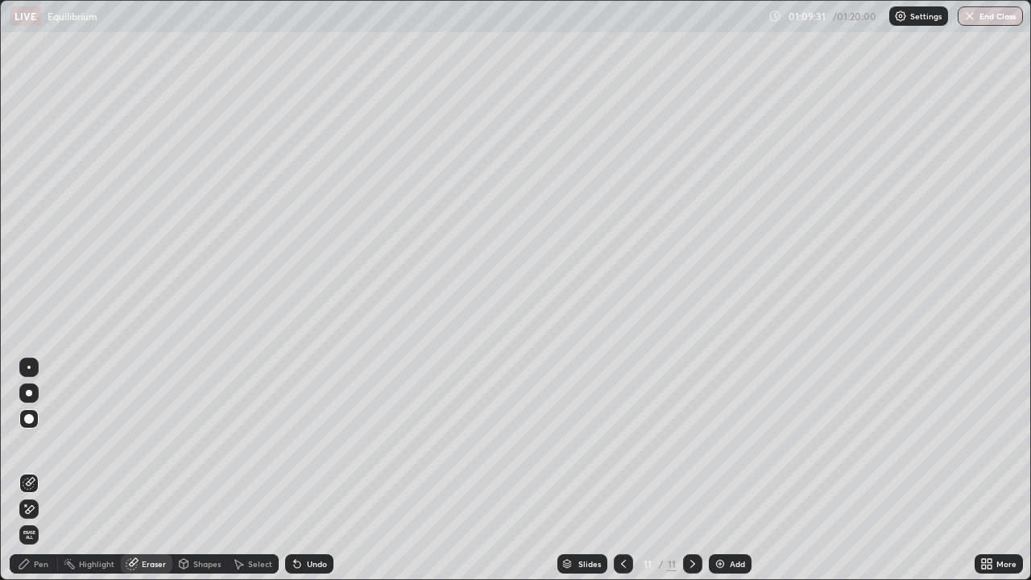
click at [44, 471] on div "Pen" at bounding box center [41, 564] width 15 height 8
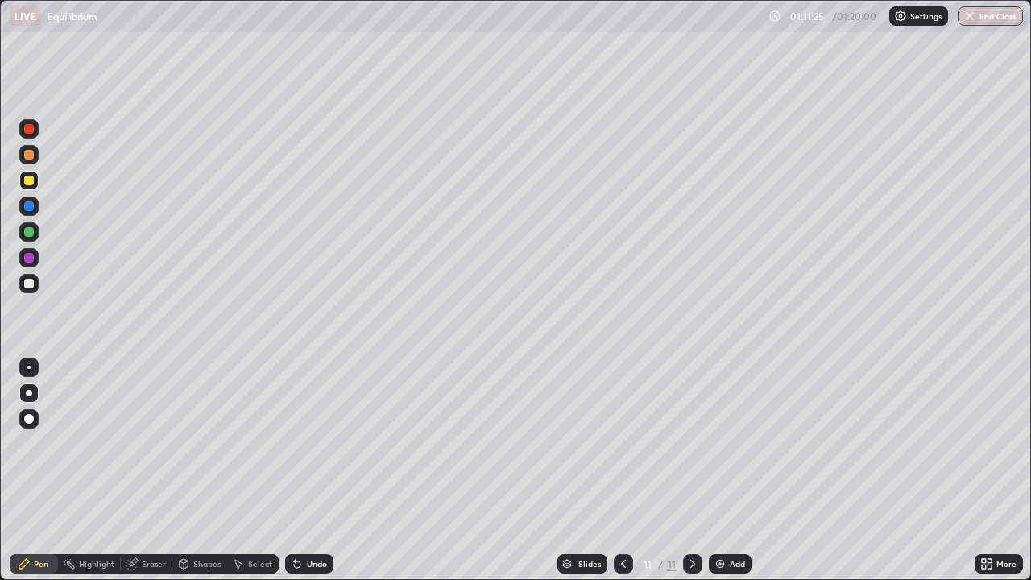
click at [733, 471] on div "Add" at bounding box center [737, 564] width 15 height 8
click at [308, 471] on div "Undo" at bounding box center [317, 564] width 20 height 8
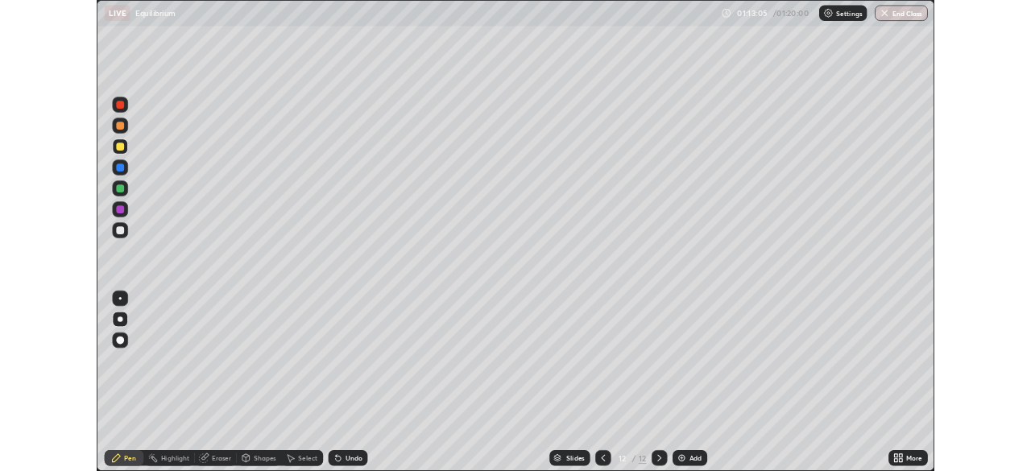
scroll to position [580, 1031]
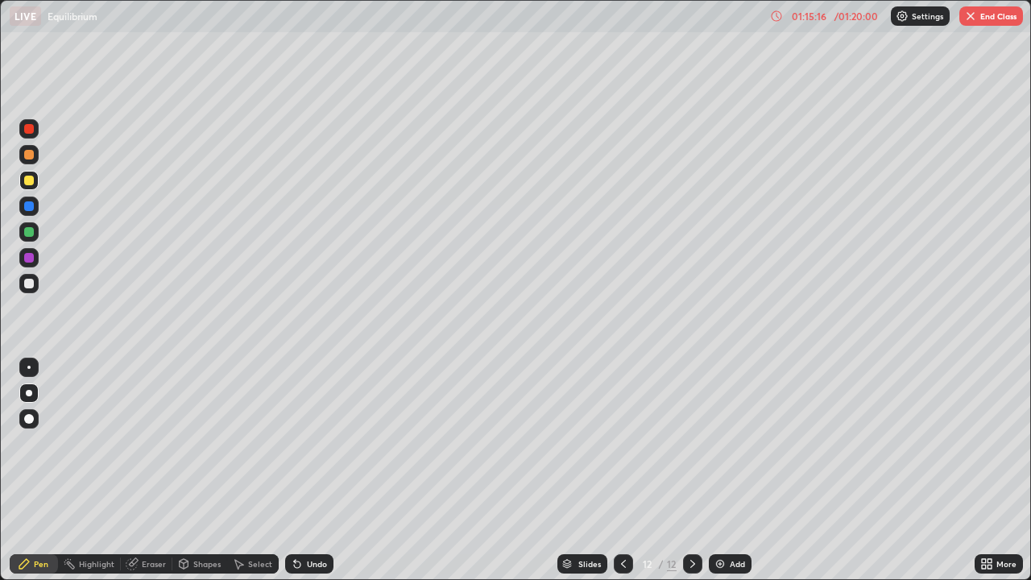
click at [325, 562] on div "Undo" at bounding box center [309, 563] width 48 height 19
click at [622, 564] on icon at bounding box center [623, 564] width 13 height 13
click at [614, 562] on div at bounding box center [623, 563] width 19 height 19
click at [689, 564] on icon at bounding box center [693, 564] width 13 height 13
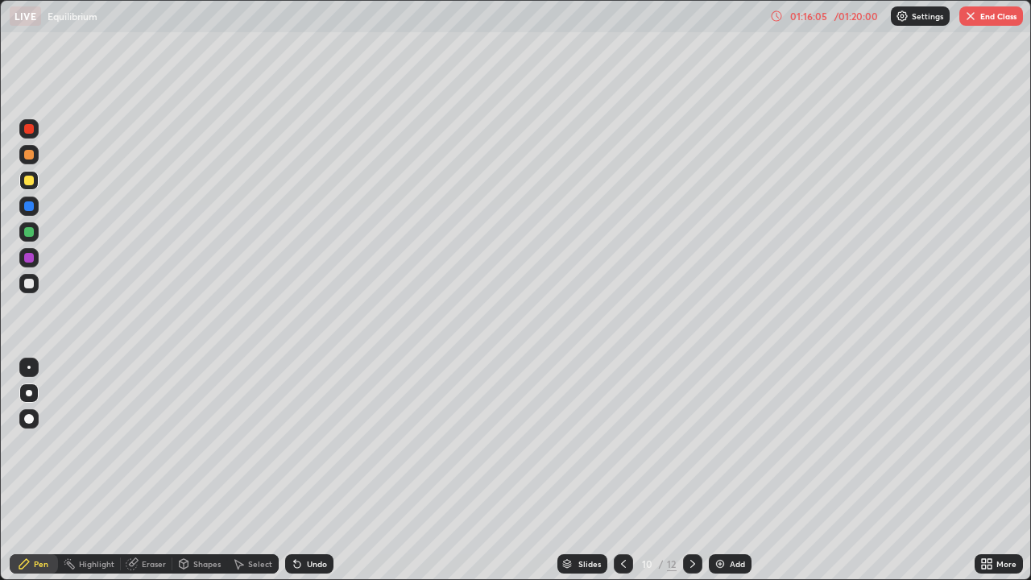
click at [691, 564] on icon at bounding box center [693, 564] width 13 height 13
click at [621, 564] on icon at bounding box center [623, 564] width 5 height 8
click at [689, 566] on icon at bounding box center [693, 564] width 13 height 13
click at [690, 566] on icon at bounding box center [693, 564] width 13 height 13
click at [999, 18] on button "End Class" at bounding box center [992, 15] width 64 height 19
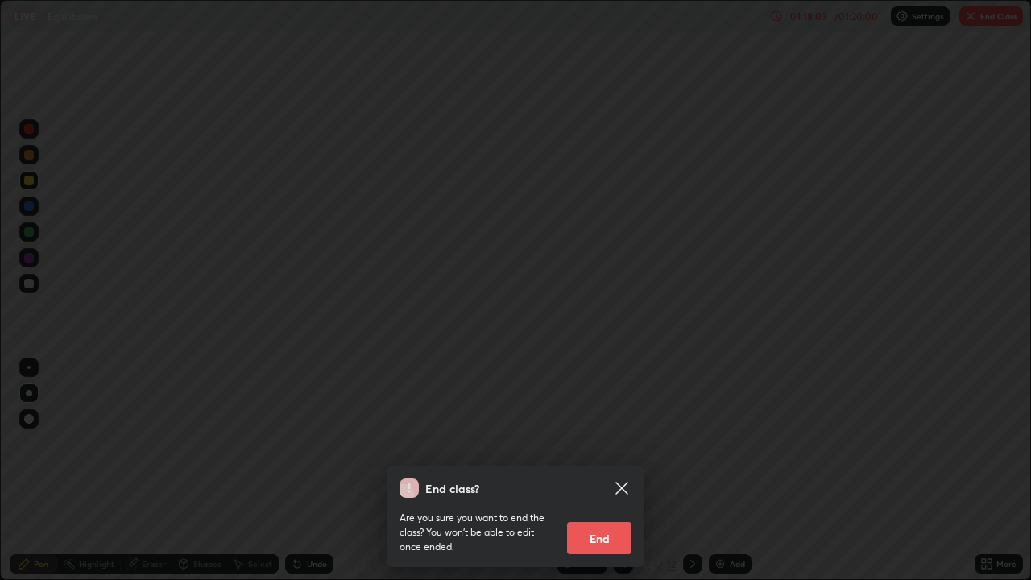
click at [629, 485] on icon at bounding box center [621, 488] width 19 height 19
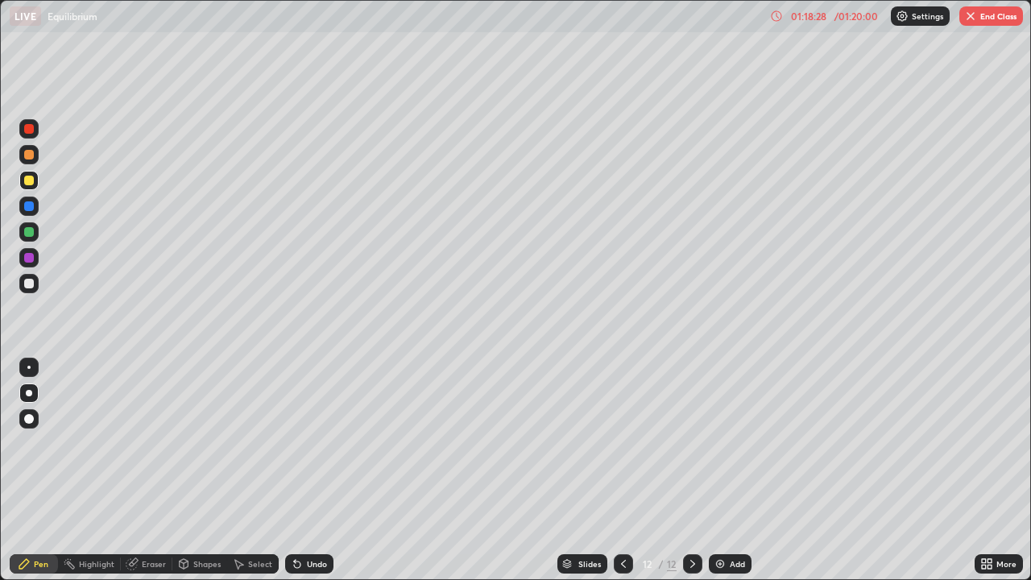
click at [622, 567] on icon at bounding box center [623, 564] width 13 height 13
click at [622, 560] on icon at bounding box center [623, 564] width 13 height 13
click at [691, 567] on icon at bounding box center [693, 564] width 5 height 8
click at [985, 19] on button "End Class" at bounding box center [992, 15] width 64 height 19
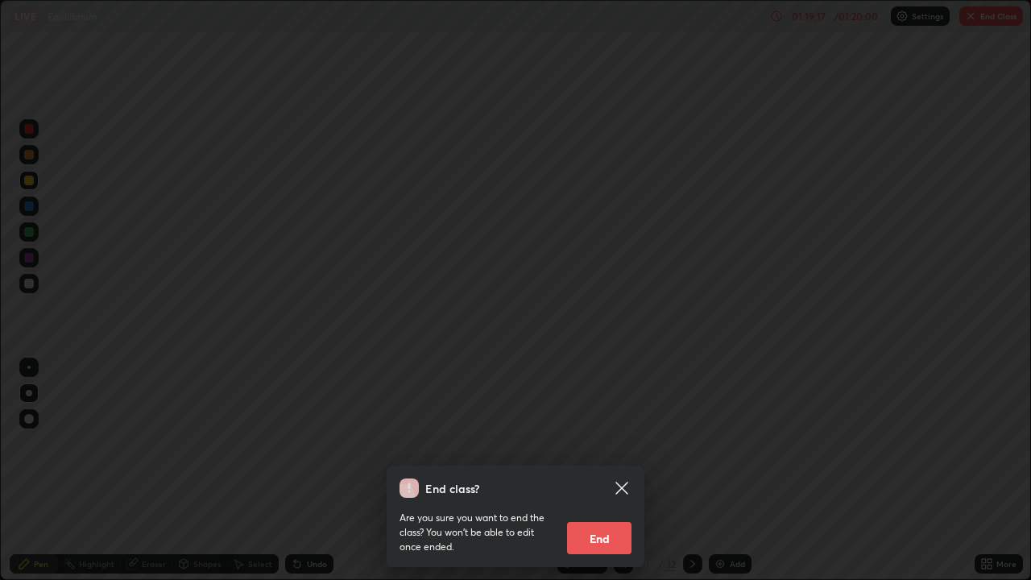
click at [621, 483] on icon at bounding box center [621, 488] width 19 height 19
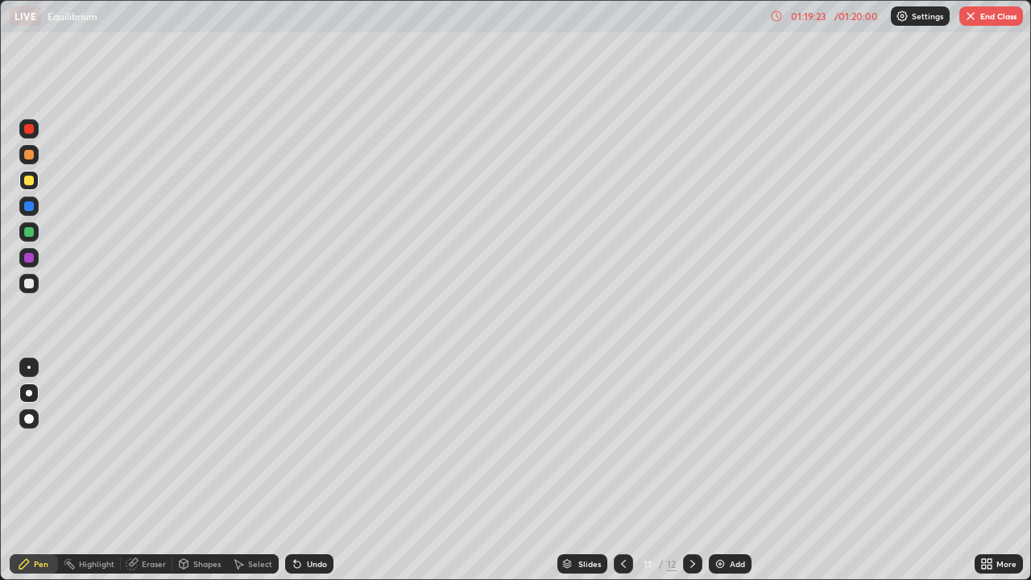
click at [981, 20] on button "End Class" at bounding box center [992, 15] width 64 height 19
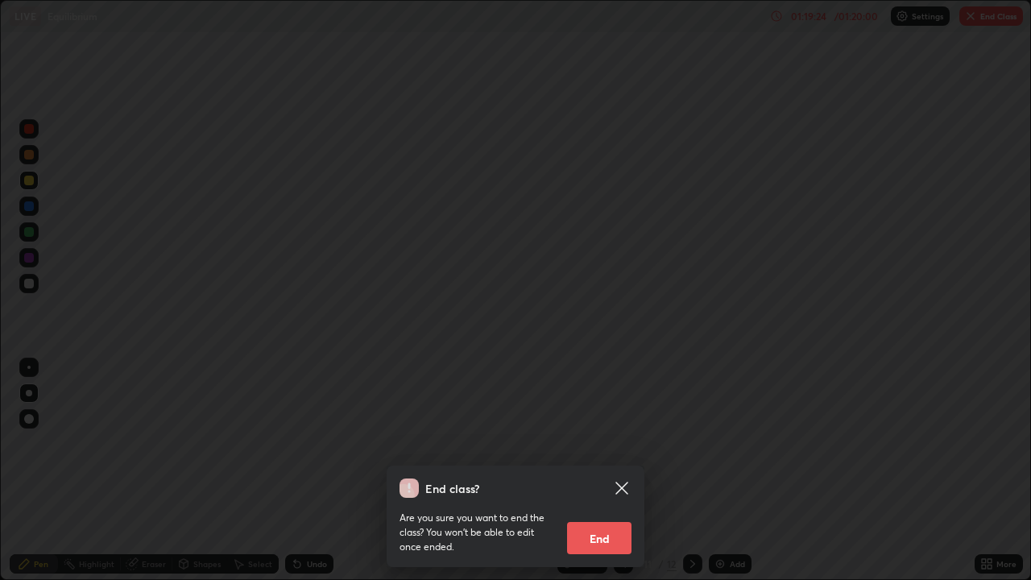
click at [583, 544] on button "End" at bounding box center [599, 538] width 64 height 32
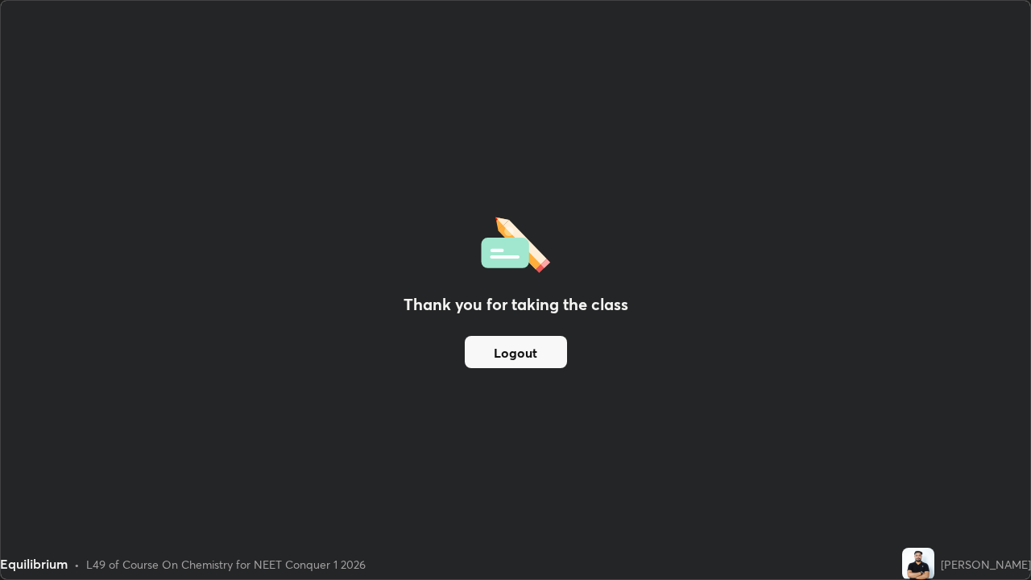
click at [515, 356] on button "Logout" at bounding box center [516, 352] width 102 height 32
click at [513, 344] on button "Logout" at bounding box center [516, 352] width 102 height 32
click at [516, 351] on button "Logout" at bounding box center [516, 352] width 102 height 32
click at [506, 363] on button "Logout" at bounding box center [516, 352] width 102 height 32
click at [506, 362] on button "Logout" at bounding box center [516, 352] width 102 height 32
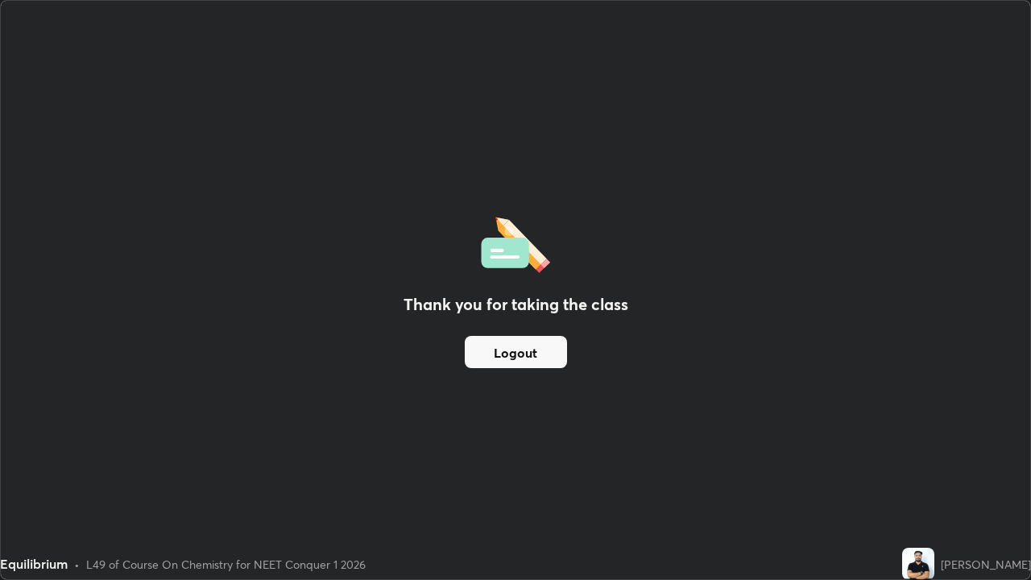
click at [507, 364] on button "Logout" at bounding box center [516, 352] width 102 height 32
click at [508, 366] on button "Logout" at bounding box center [516, 352] width 102 height 32
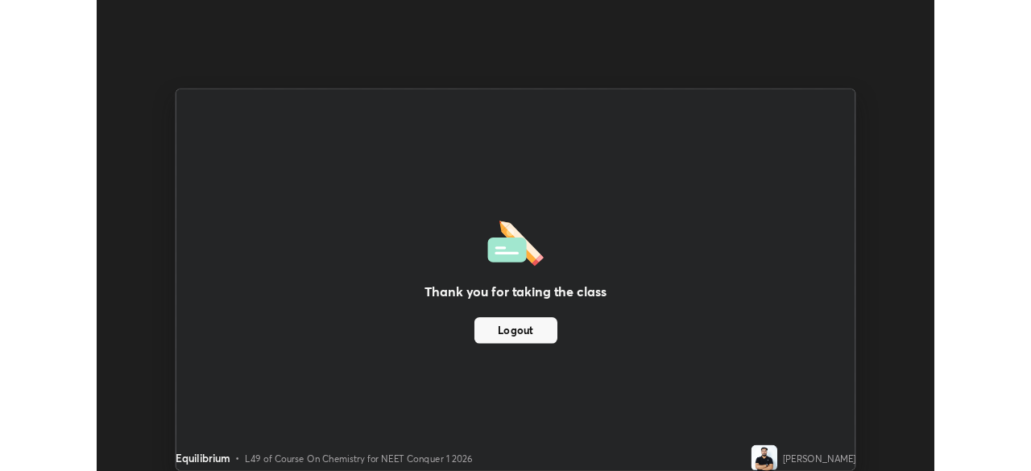
scroll to position [80113, 79553]
